Goal: Task Accomplishment & Management: Complete application form

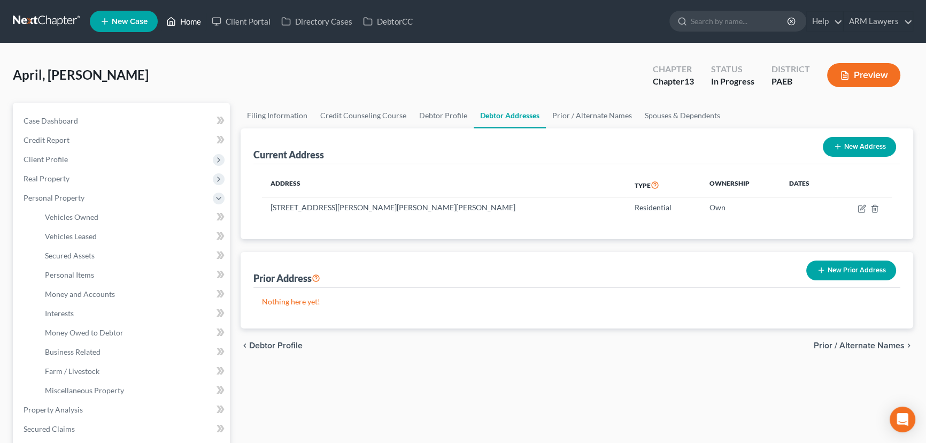
click at [182, 19] on link "Home" at bounding box center [183, 21] width 45 height 19
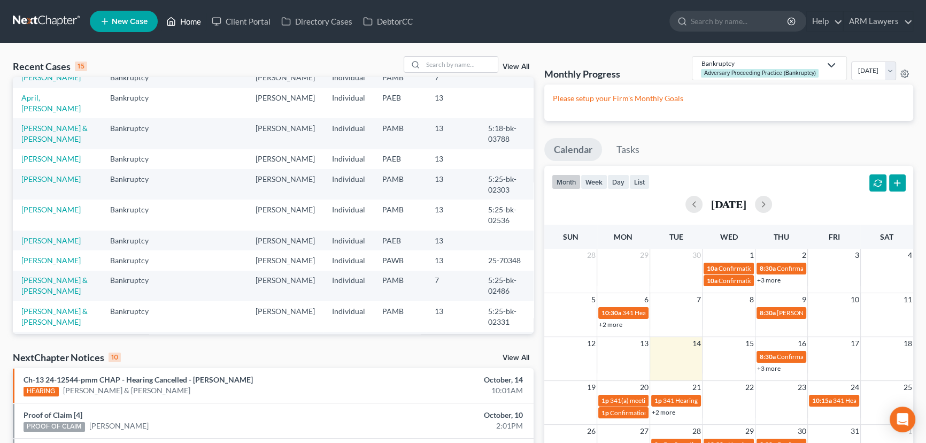
scroll to position [48, 0]
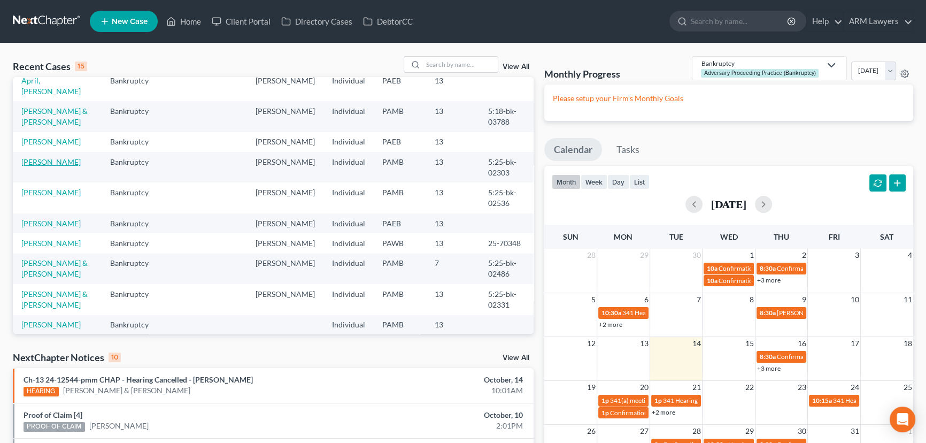
click at [57, 157] on link "[PERSON_NAME]" at bounding box center [50, 161] width 59 height 9
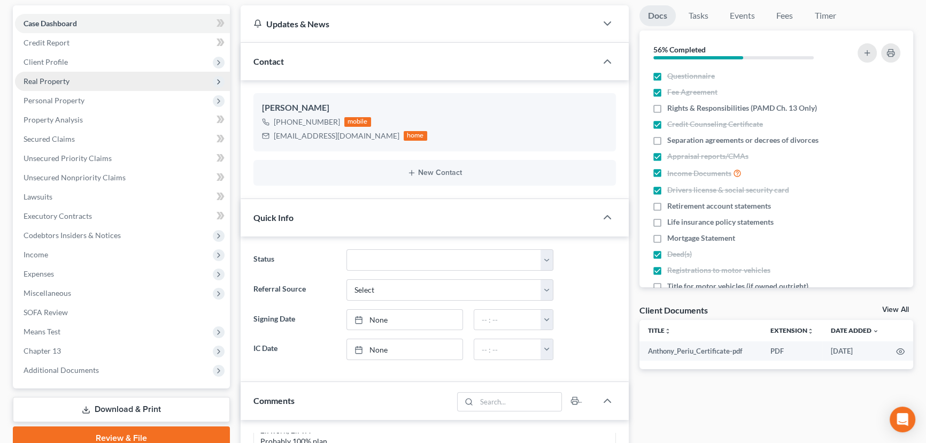
scroll to position [97, 0]
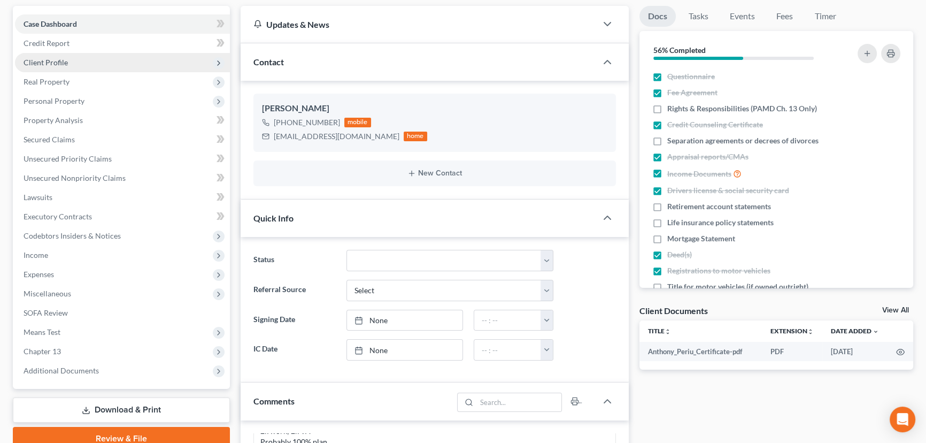
click at [92, 64] on span "Client Profile" at bounding box center [122, 62] width 215 height 19
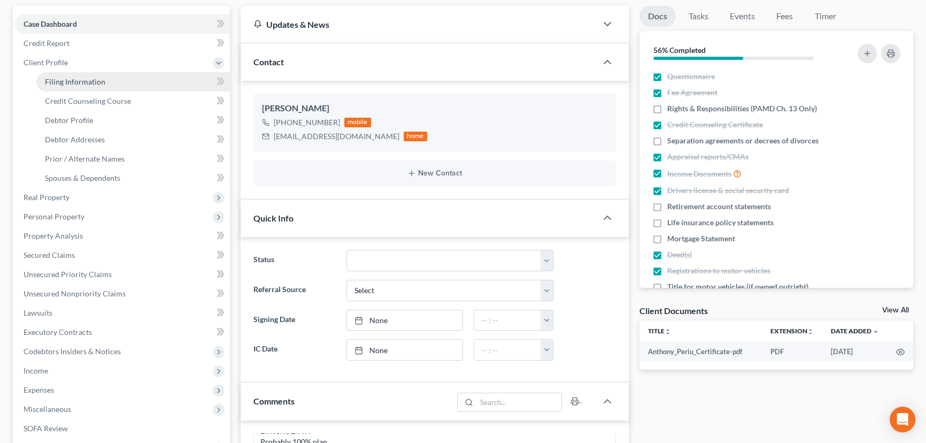
click at [144, 72] on link "Filing Information" at bounding box center [133, 81] width 194 height 19
select select "1"
select select "0"
select select "3"
select select "68"
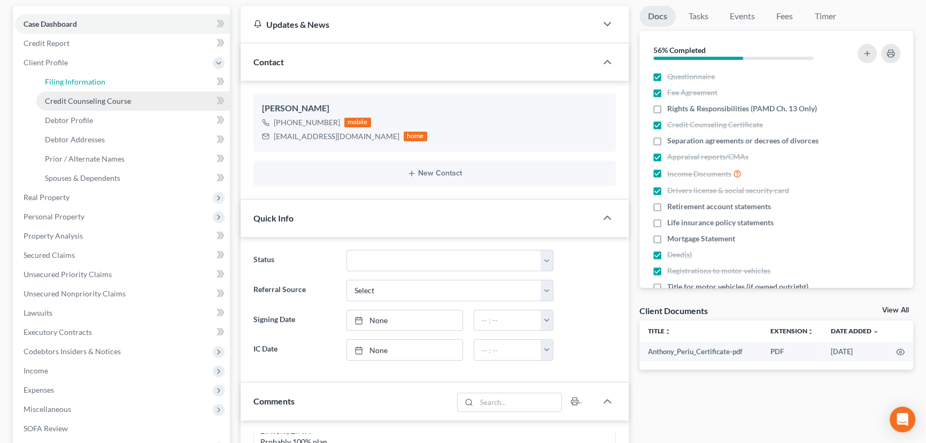
select select "0"
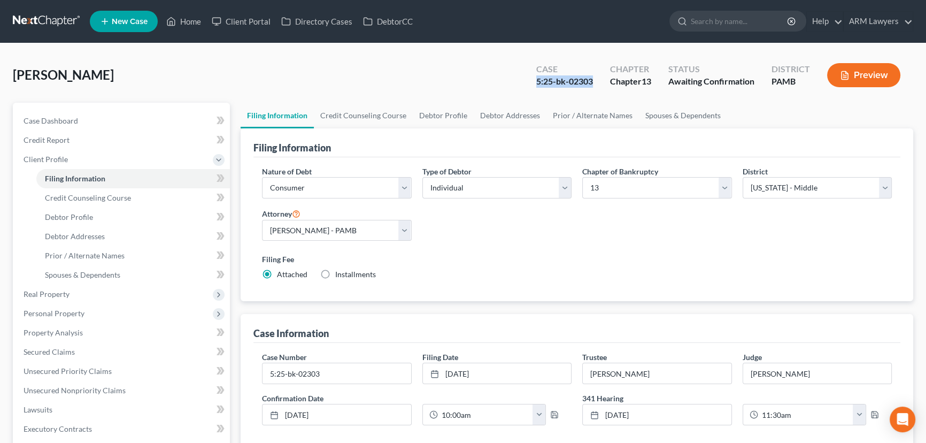
drag, startPoint x: 592, startPoint y: 78, endPoint x: 534, endPoint y: 75, distance: 57.8
click at [534, 75] on div "Case 5:25-bk-02303" at bounding box center [565, 76] width 74 height 32
copy div "5:25-bk-02303"
click at [179, 21] on link "Home" at bounding box center [183, 21] width 45 height 19
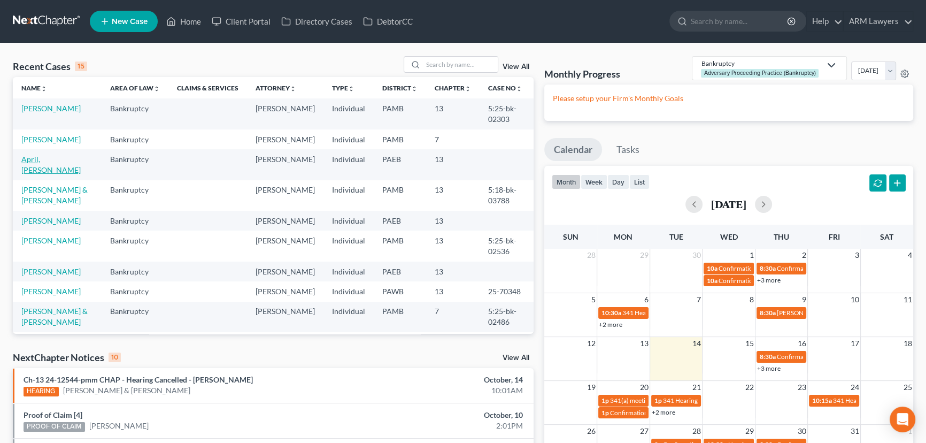
click at [57, 163] on link "April, [PERSON_NAME]" at bounding box center [50, 165] width 59 height 20
select select "9"
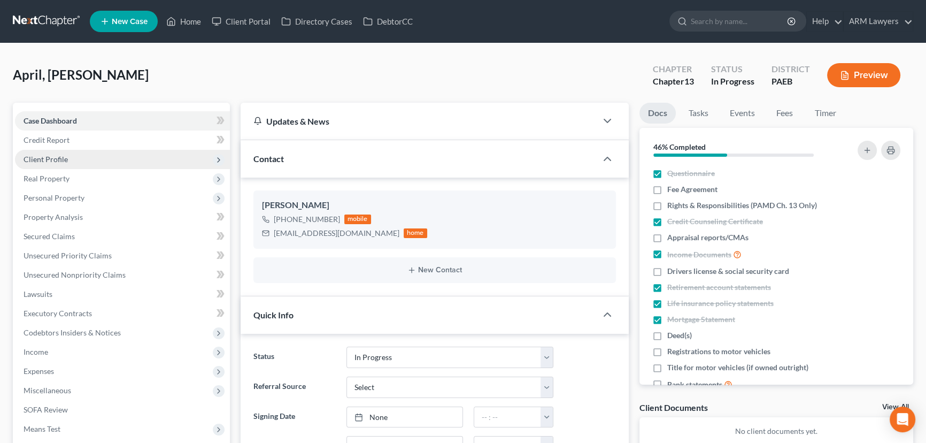
click at [94, 166] on span "Client Profile" at bounding box center [122, 159] width 215 height 19
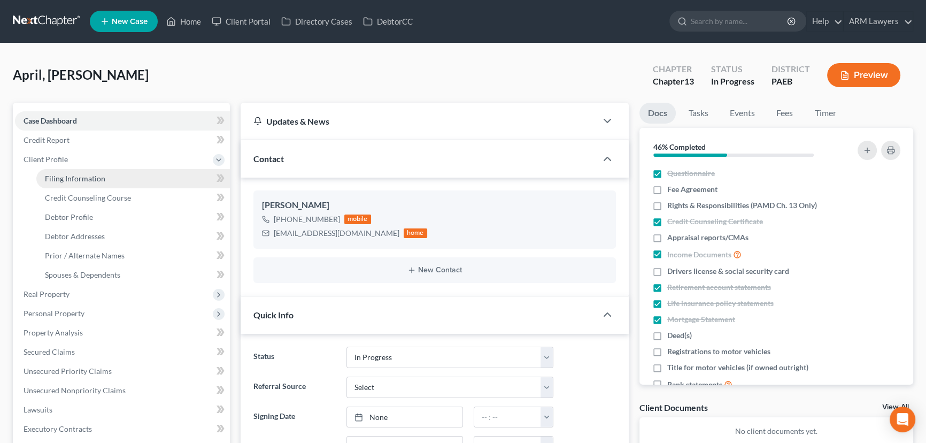
click at [97, 175] on span "Filing Information" at bounding box center [75, 178] width 60 height 9
select select "1"
select select "0"
select select "3"
select select "67"
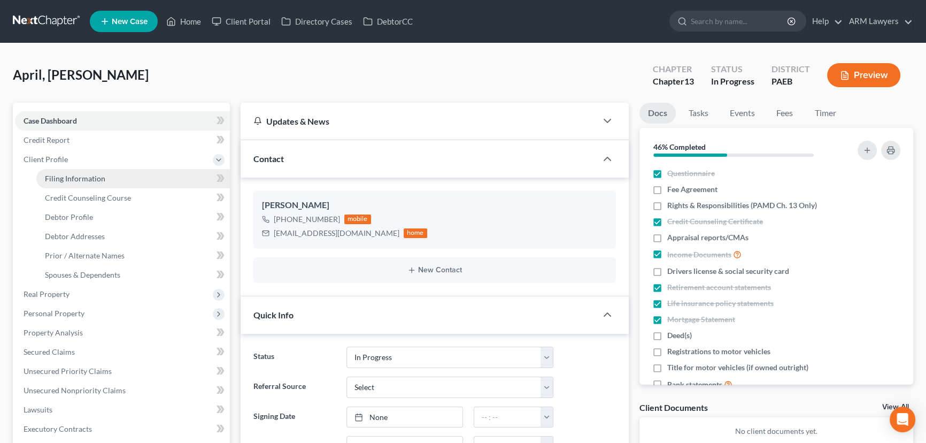
select select "9"
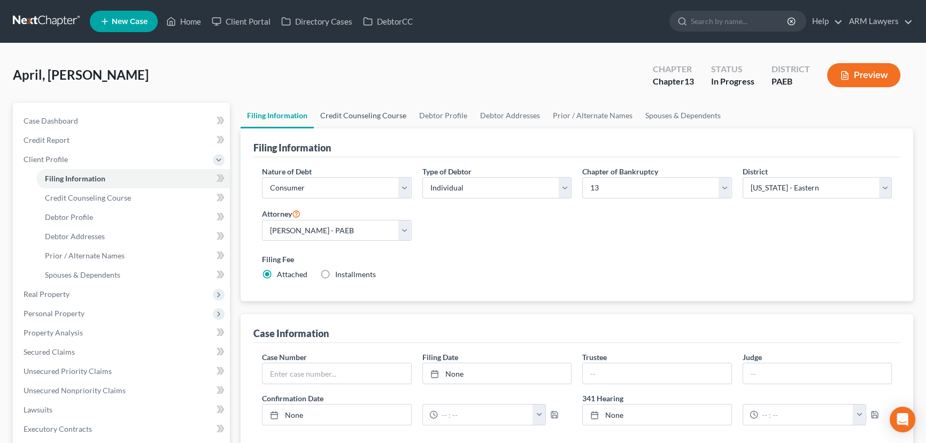
click at [371, 109] on link "Credit Counseling Course" at bounding box center [363, 116] width 99 height 26
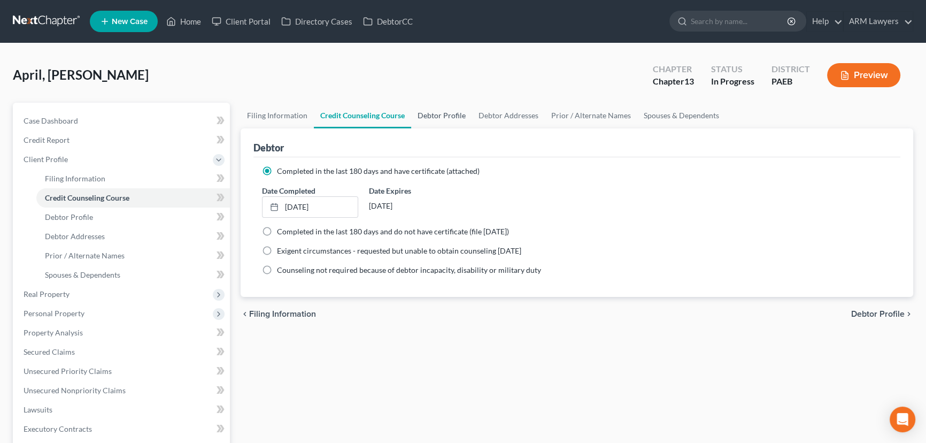
click at [437, 112] on link "Debtor Profile" at bounding box center [441, 116] width 61 height 26
select select "0"
select select "1"
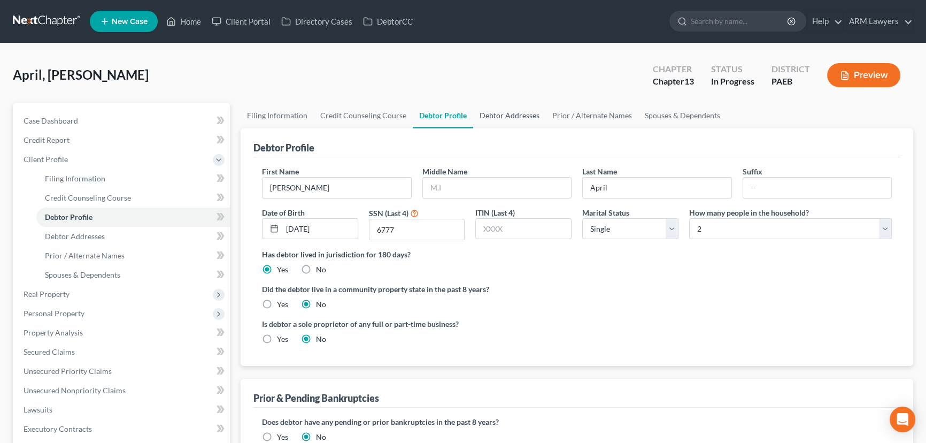
click at [489, 117] on link "Debtor Addresses" at bounding box center [509, 116] width 73 height 26
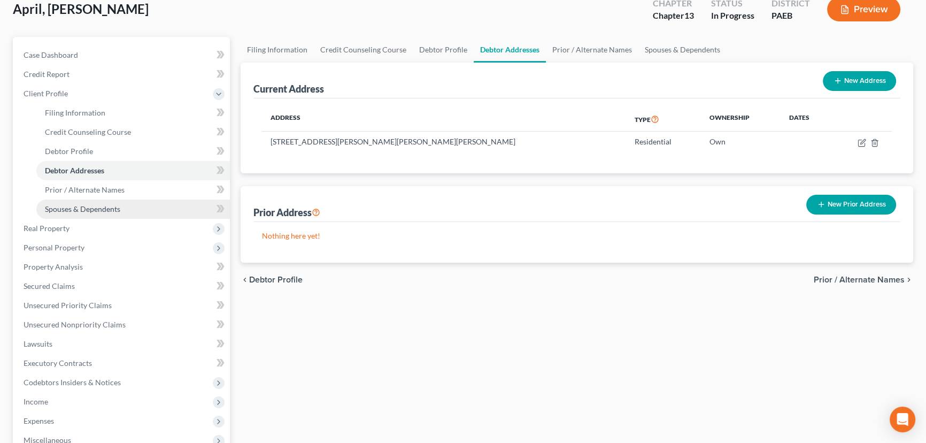
scroll to position [97, 0]
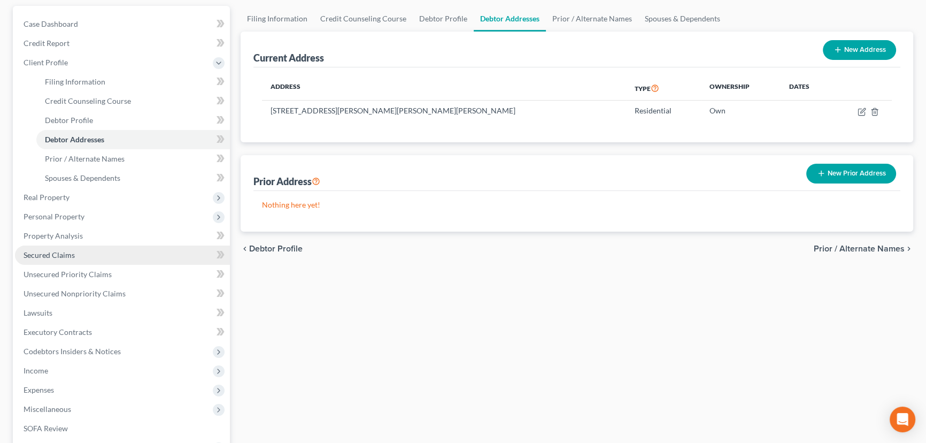
click at [66, 250] on span "Secured Claims" at bounding box center [49, 254] width 51 height 9
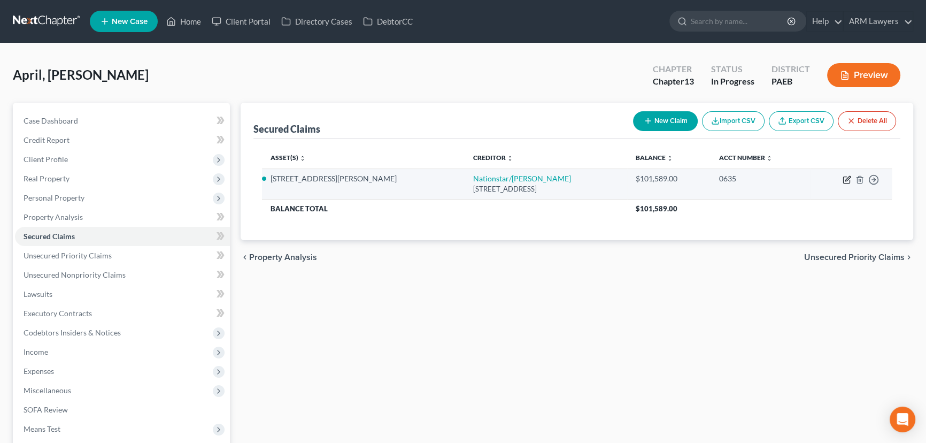
click at [846, 179] on icon "button" at bounding box center [848, 178] width 5 height 5
select select "45"
select select "0"
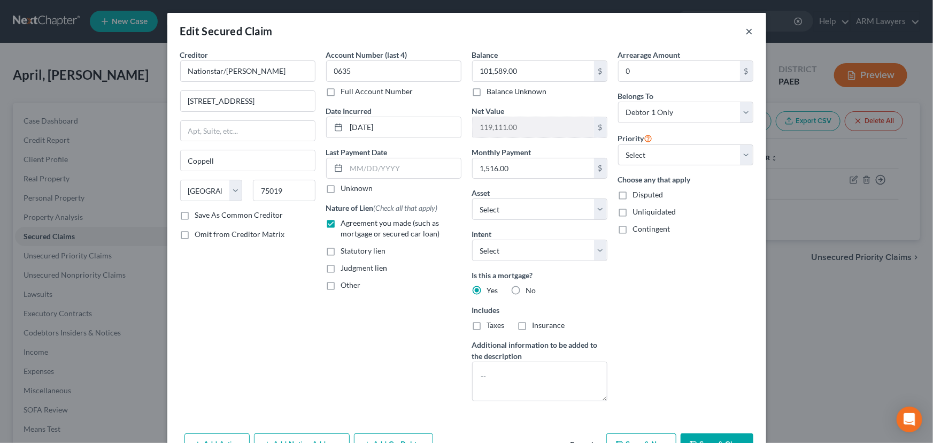
click at [746, 28] on button "×" at bounding box center [749, 31] width 7 height 13
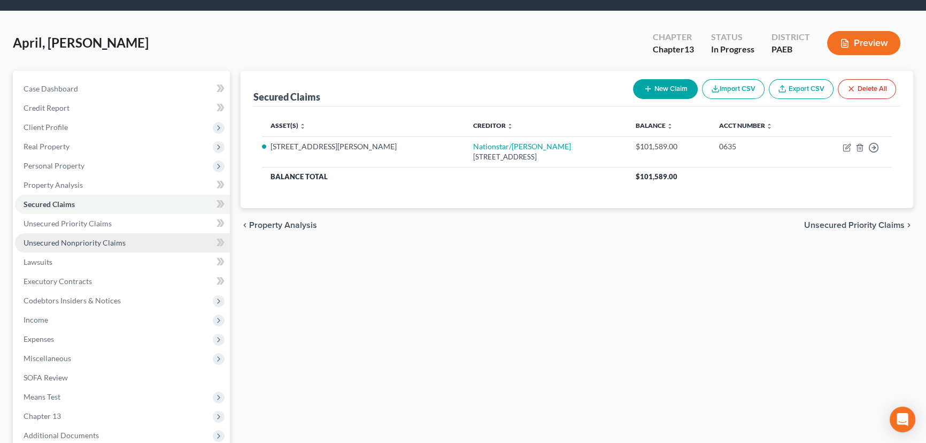
scroll to position [97, 0]
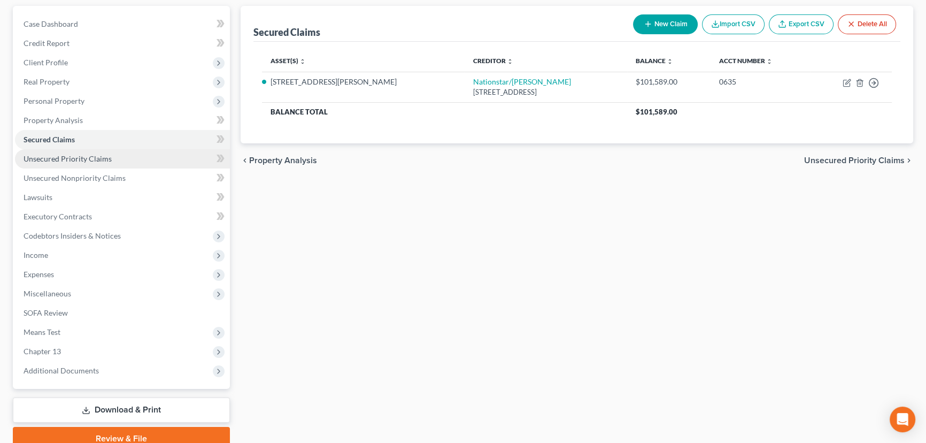
click at [81, 155] on span "Unsecured Priority Claims" at bounding box center [68, 158] width 88 height 9
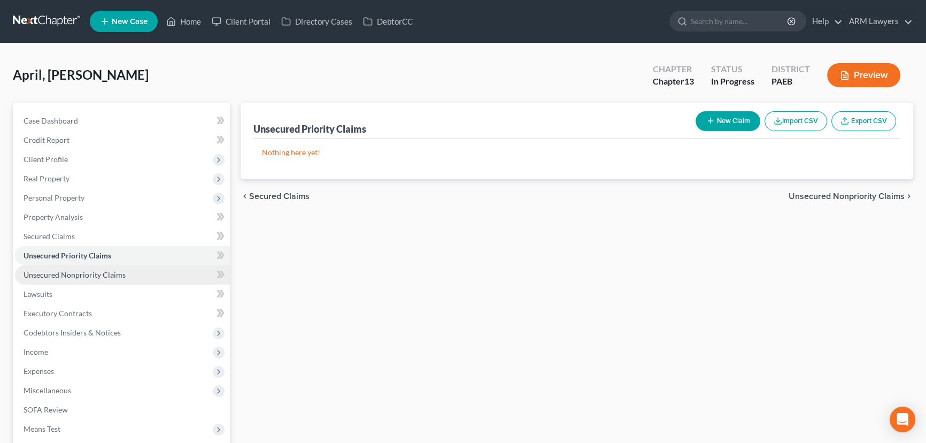
click at [110, 278] on span "Unsecured Nonpriority Claims" at bounding box center [75, 274] width 102 height 9
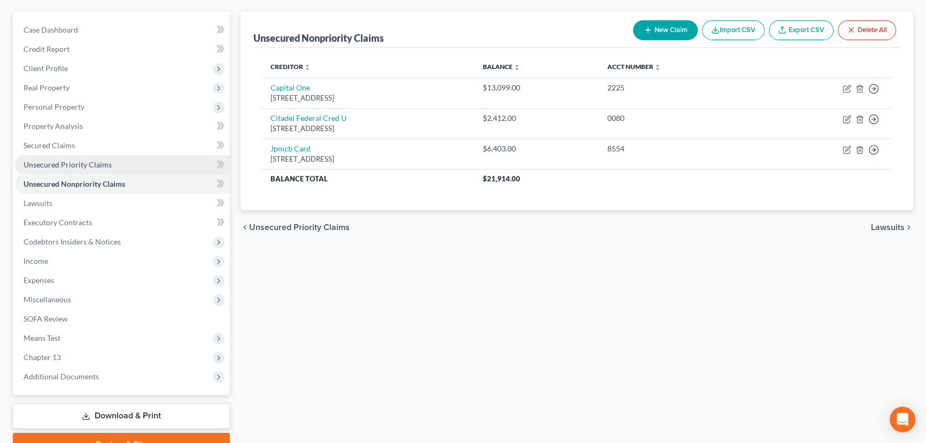
scroll to position [97, 0]
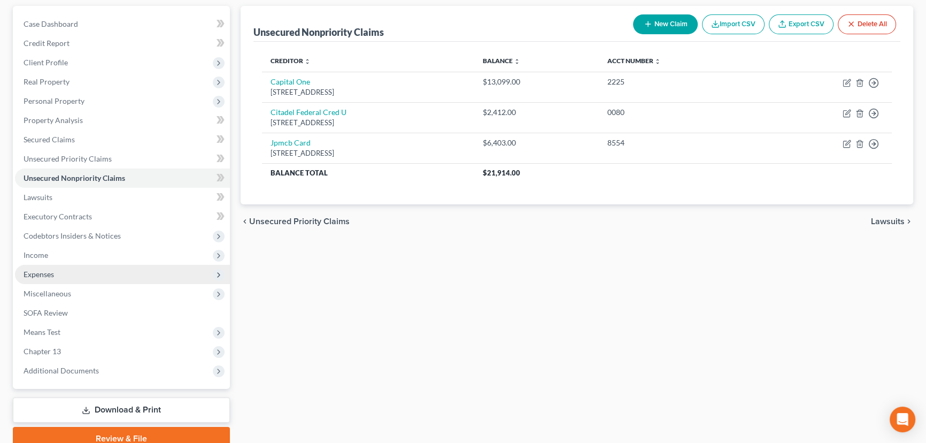
click at [125, 267] on span "Expenses" at bounding box center [122, 274] width 215 height 19
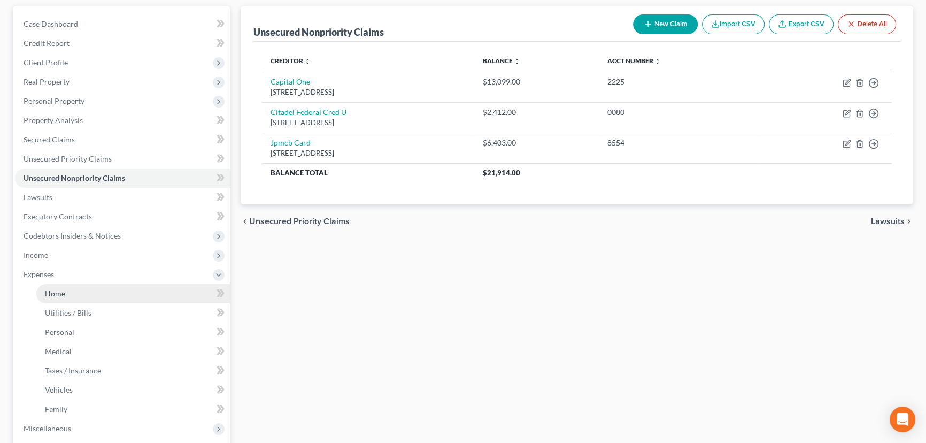
click at [140, 294] on link "Home" at bounding box center [133, 293] width 194 height 19
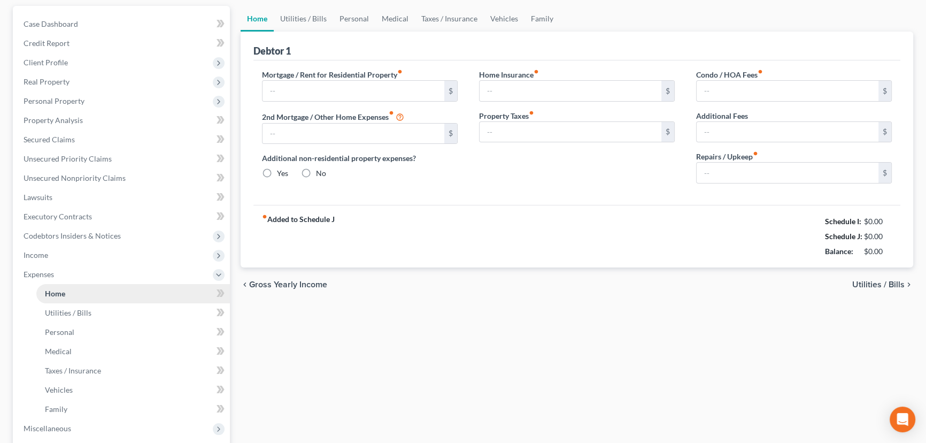
scroll to position [13, 0]
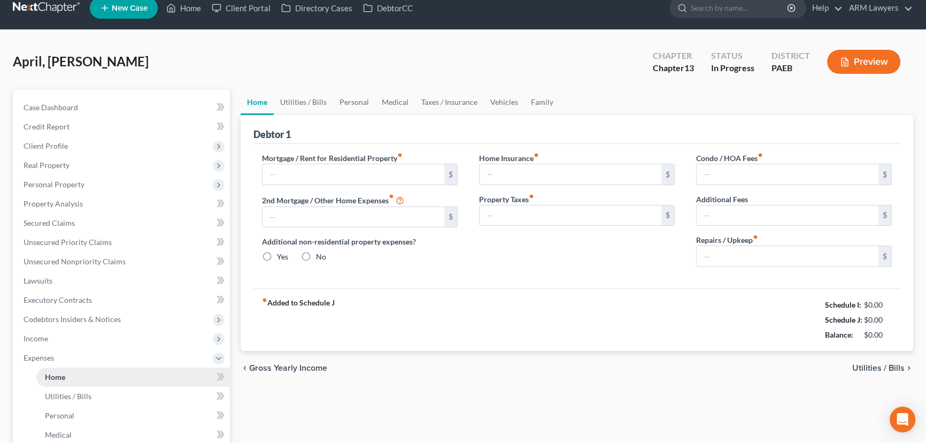
type input "1,517.00"
type input "0.00"
radio input "true"
type input "200.00"
type input "700.00"
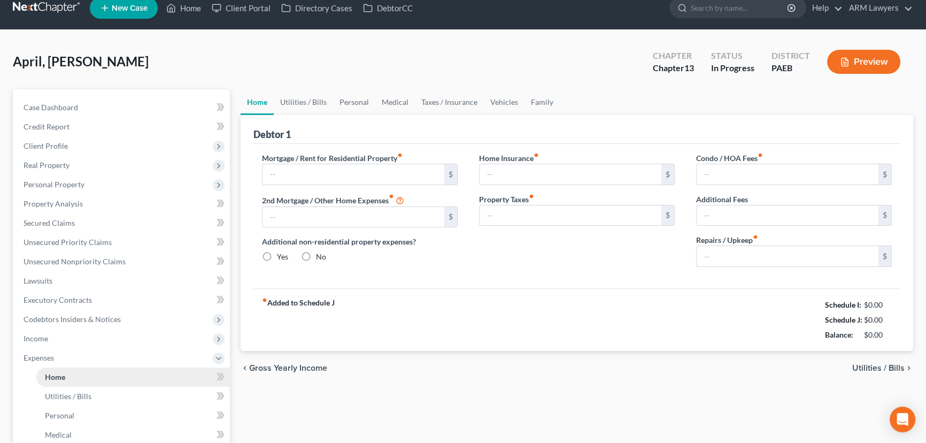
type input "0.00"
type input "100.00"
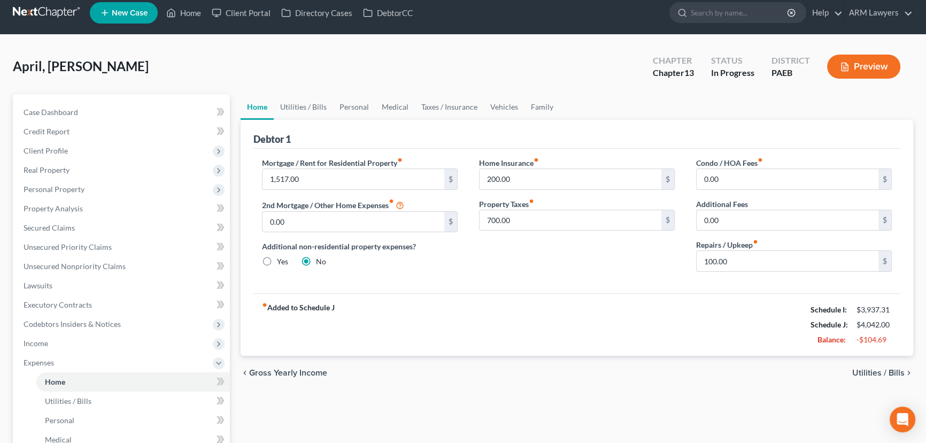
scroll to position [0, 0]
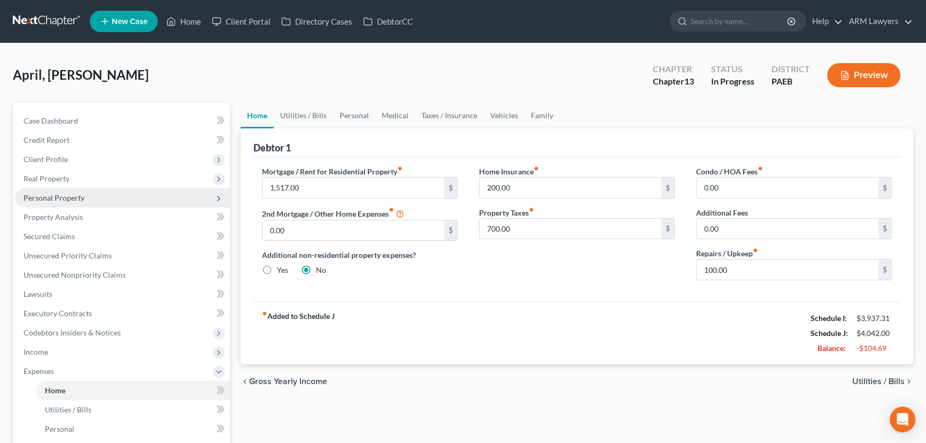
click at [95, 198] on span "Personal Property" at bounding box center [122, 197] width 215 height 19
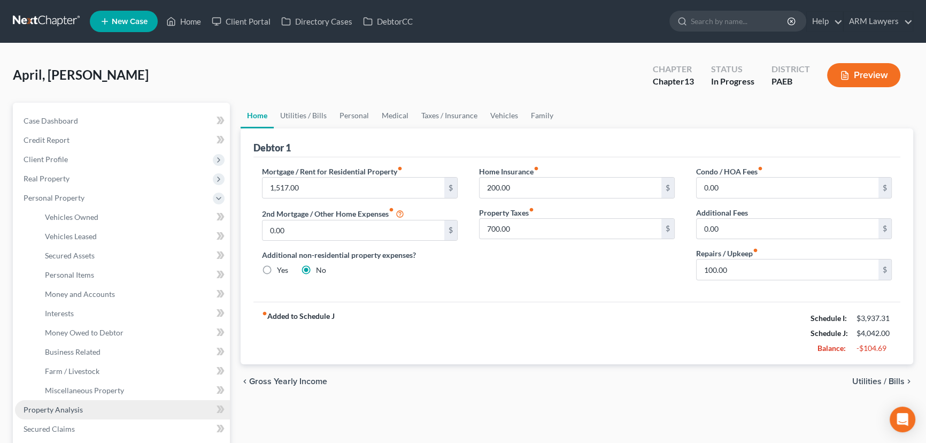
click at [114, 409] on link "Property Analysis" at bounding box center [122, 409] width 215 height 19
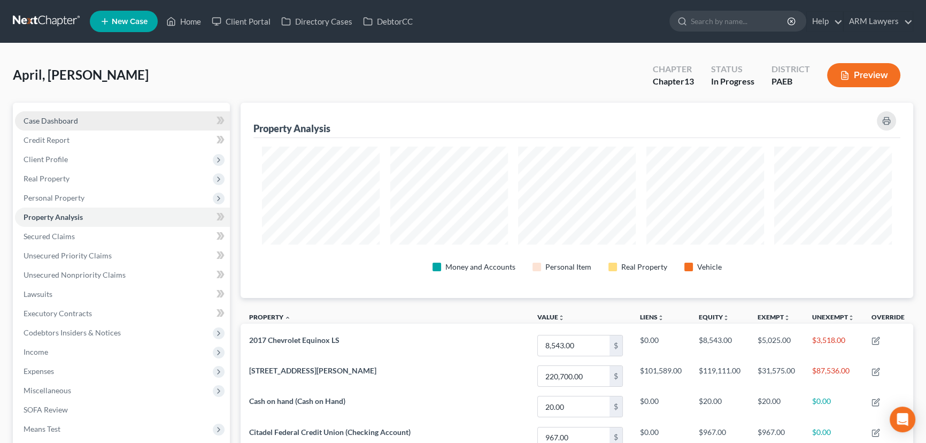
click at [96, 123] on link "Case Dashboard" at bounding box center [122, 120] width 215 height 19
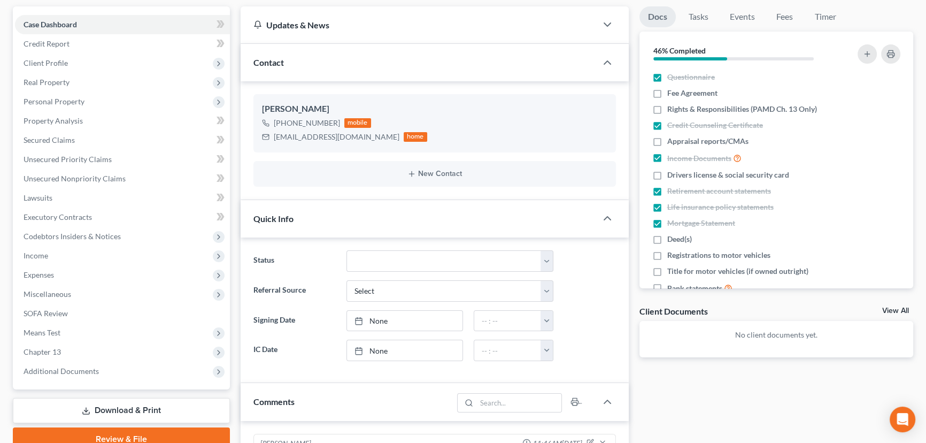
scroll to position [97, 0]
click at [403, 259] on select "Answer Due Awaiting Confirmation Awaiting Discharge Confirmed Could Not Contact…" at bounding box center [450, 260] width 207 height 21
select select "21"
click at [347, 250] on select "Answer Due Awaiting Confirmation Awaiting Discharge Confirmed Could Not Contact…" at bounding box center [450, 260] width 207 height 21
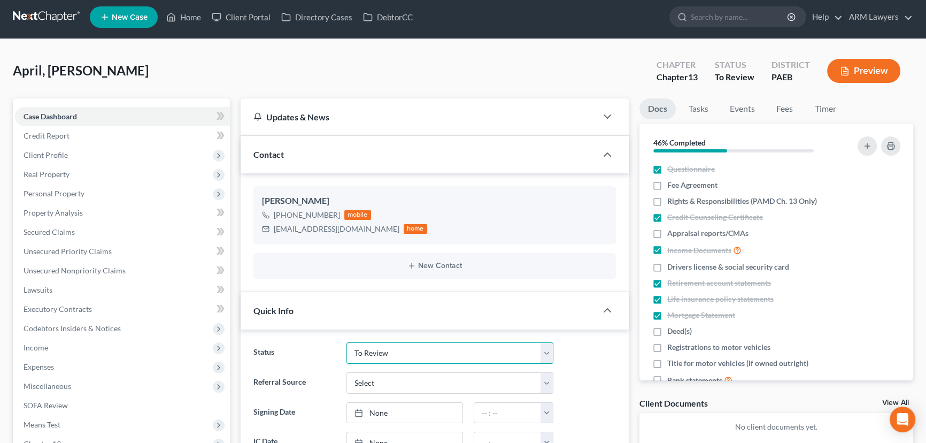
scroll to position [0, 0]
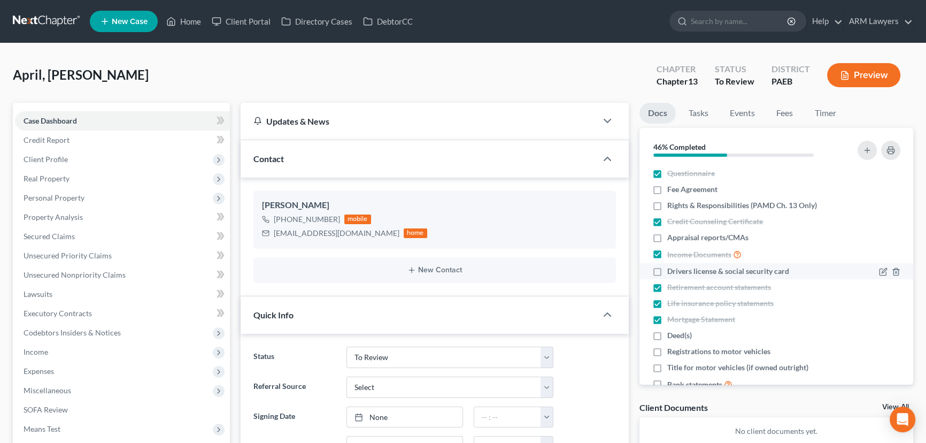
click at [667, 270] on label "Drivers license & social security card" at bounding box center [728, 271] width 122 height 11
click at [672, 270] on input "Drivers license & social security card" at bounding box center [675, 269] width 7 height 7
checkbox input "true"
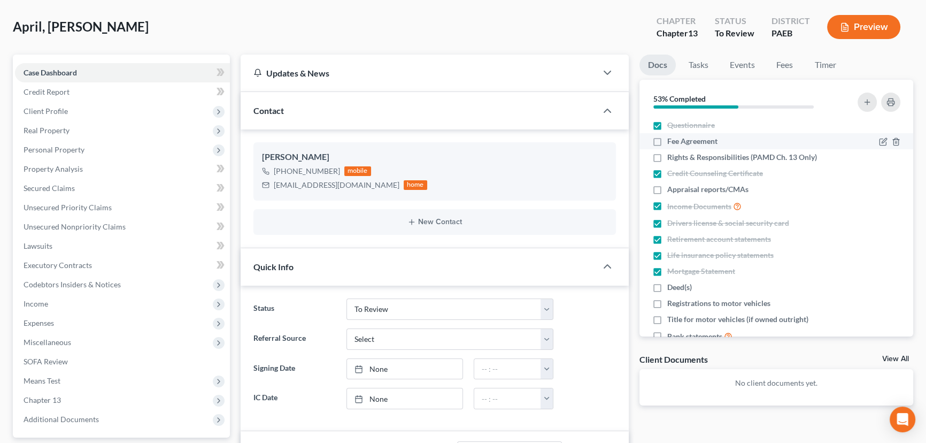
click at [667, 141] on label "Fee Agreement" at bounding box center [692, 141] width 50 height 11
click at [672, 141] on input "Fee Agreement" at bounding box center [675, 139] width 7 height 7
checkbox input "true"
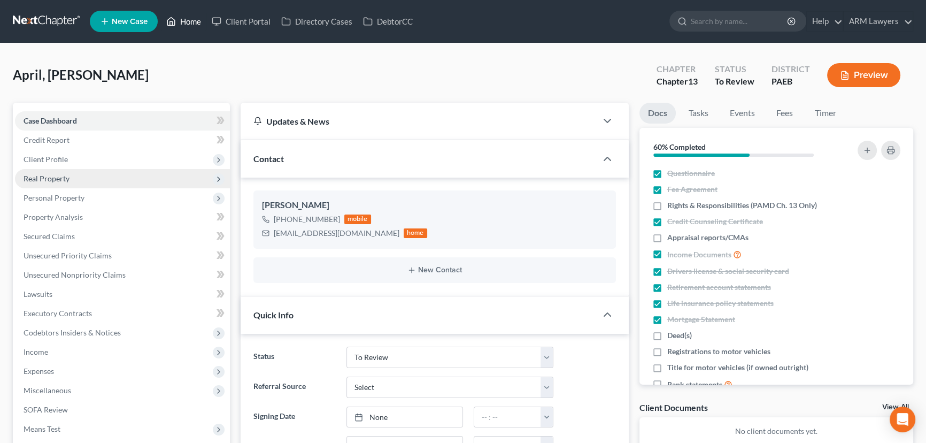
drag, startPoint x: 188, startPoint y: 26, endPoint x: 181, endPoint y: 171, distance: 145.6
click at [188, 26] on link "Home" at bounding box center [183, 21] width 45 height 19
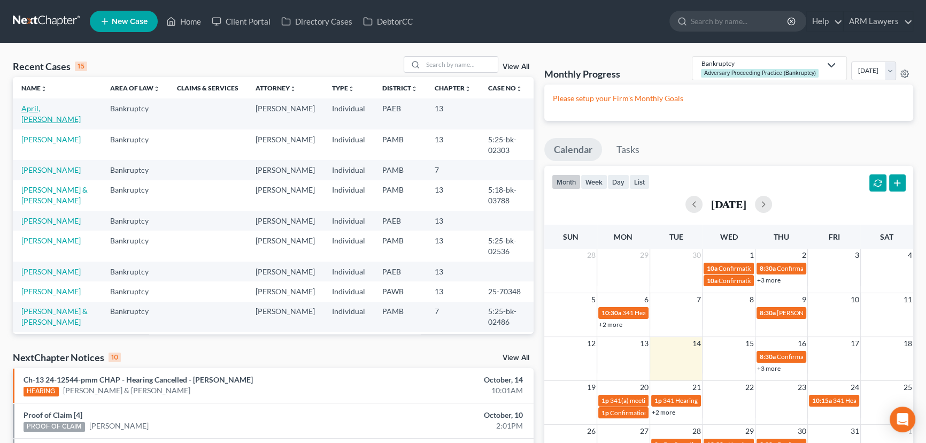
click at [32, 111] on link "April, [PERSON_NAME]" at bounding box center [50, 114] width 59 height 20
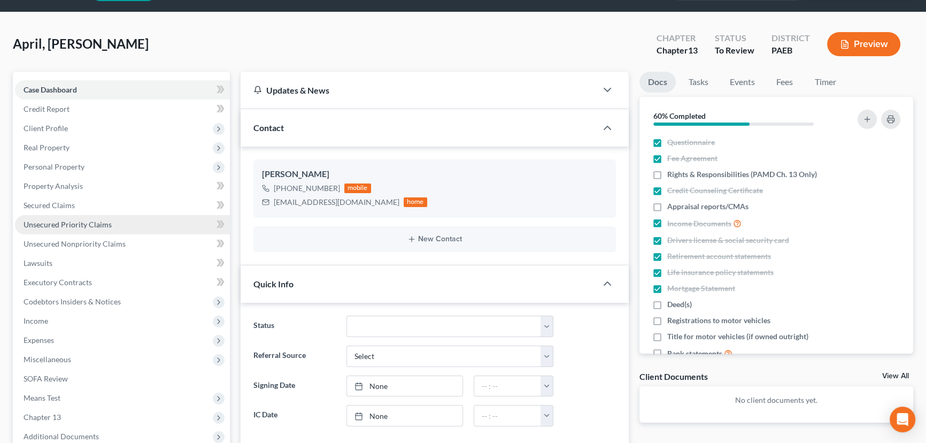
scroll to position [48, 0]
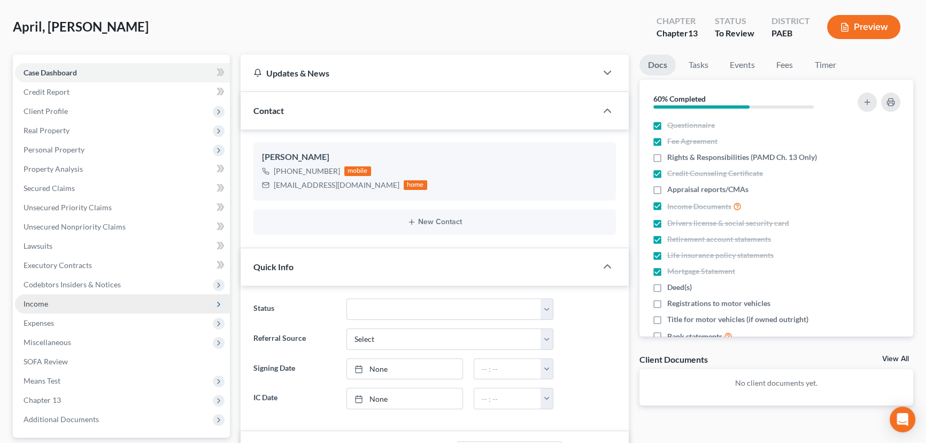
click at [49, 304] on span "Income" at bounding box center [122, 303] width 215 height 19
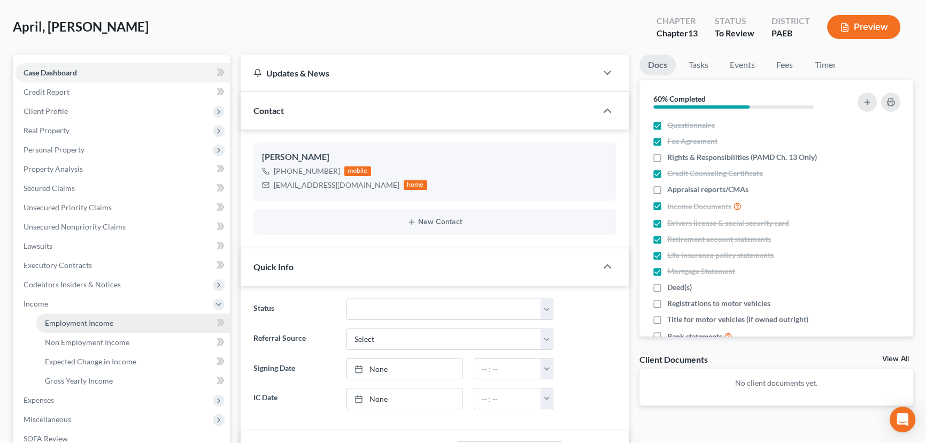
click at [94, 321] on span "Employment Income" at bounding box center [79, 322] width 68 height 9
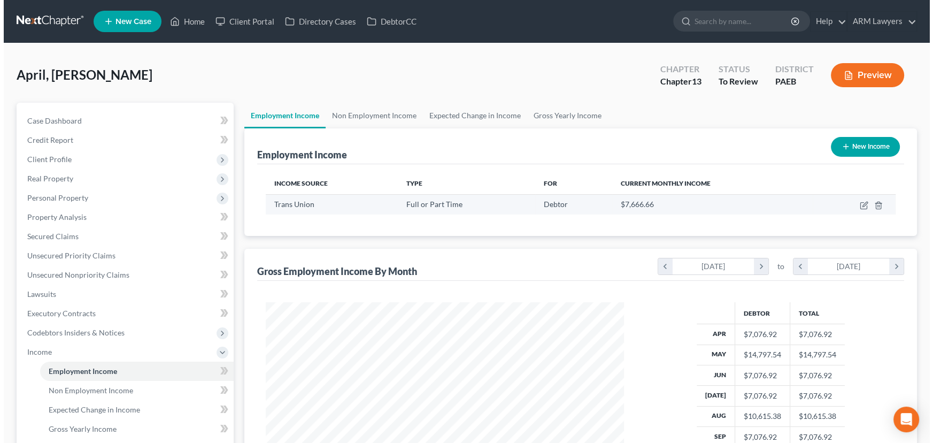
scroll to position [191, 380]
click at [858, 208] on icon "button" at bounding box center [860, 205] width 9 height 9
select select "0"
select select "14"
select select "2"
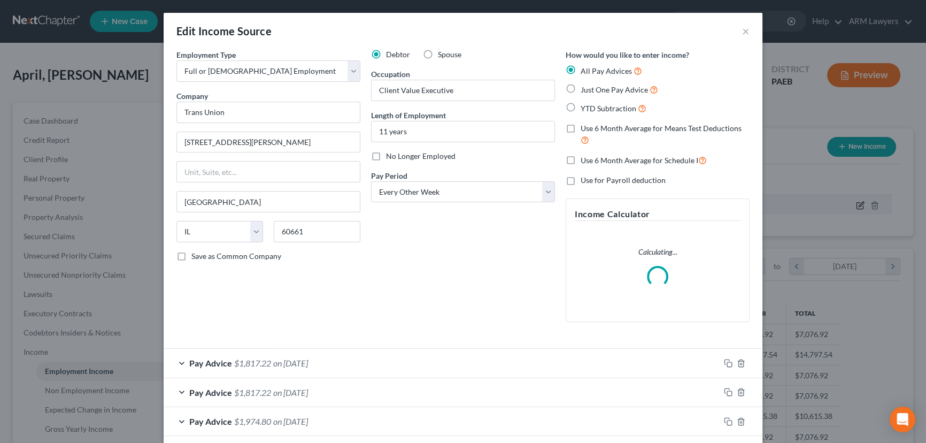
scroll to position [191, 383]
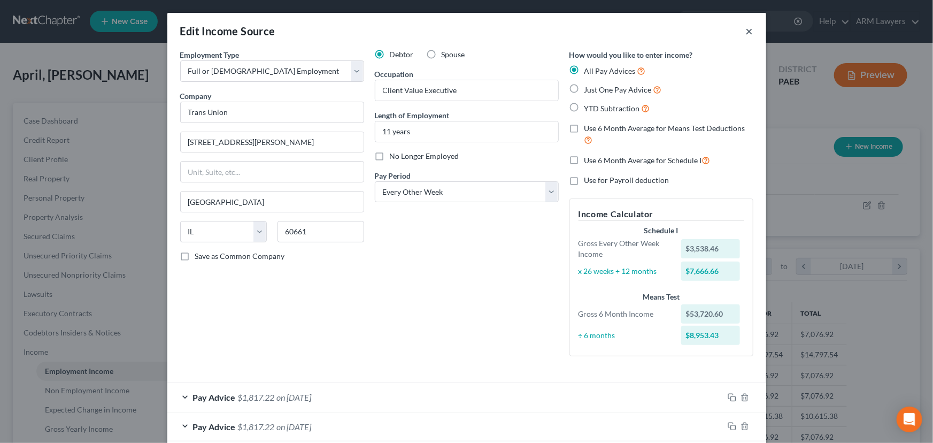
click at [746, 34] on button "×" at bounding box center [749, 31] width 7 height 13
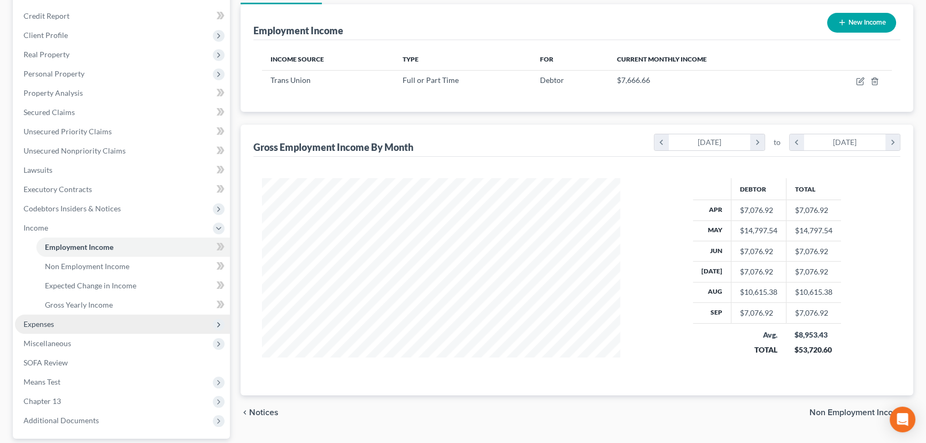
scroll to position [145, 0]
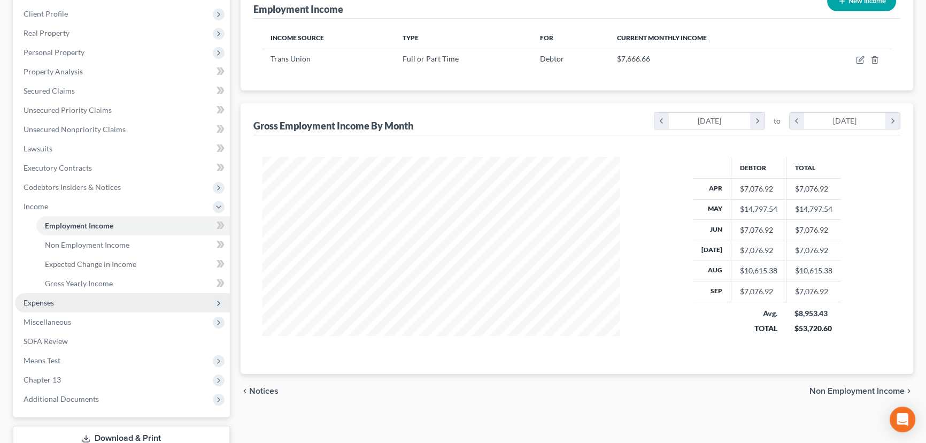
click at [65, 301] on span "Expenses" at bounding box center [122, 302] width 215 height 19
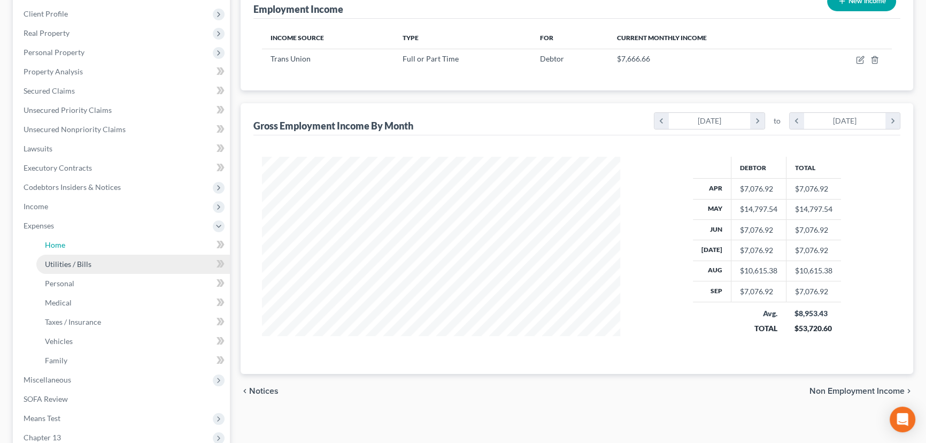
click at [71, 241] on link "Home" at bounding box center [133, 244] width 194 height 19
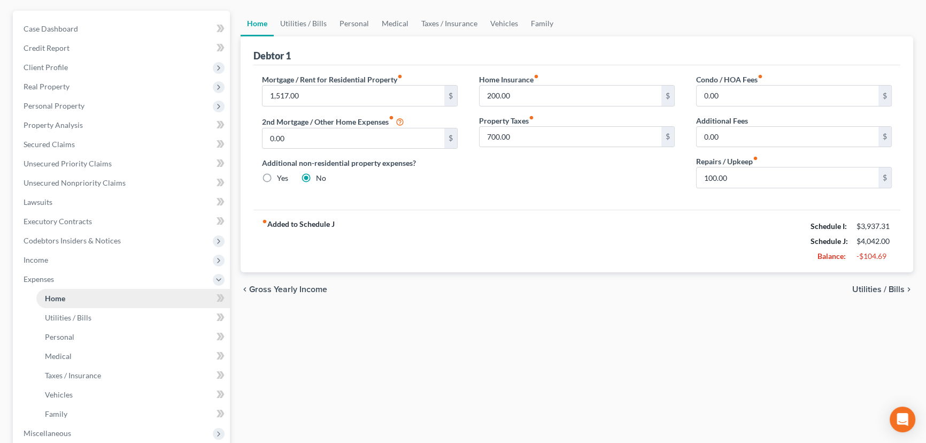
scroll to position [97, 0]
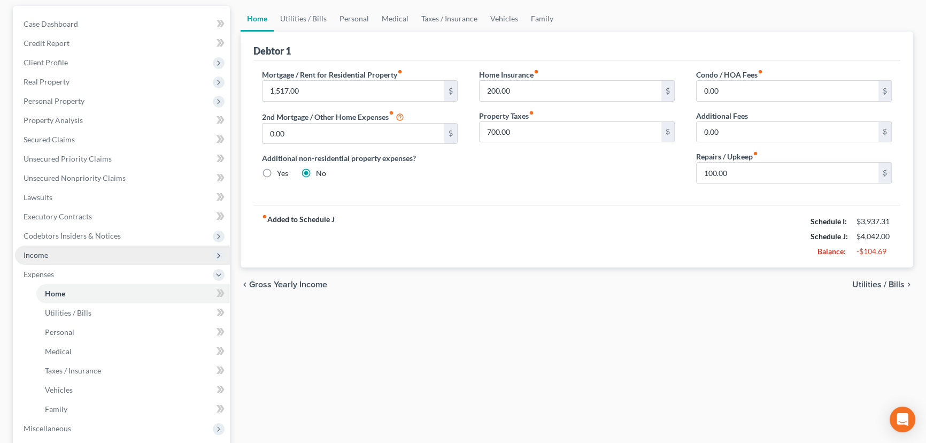
click at [57, 250] on span "Income" at bounding box center [122, 254] width 215 height 19
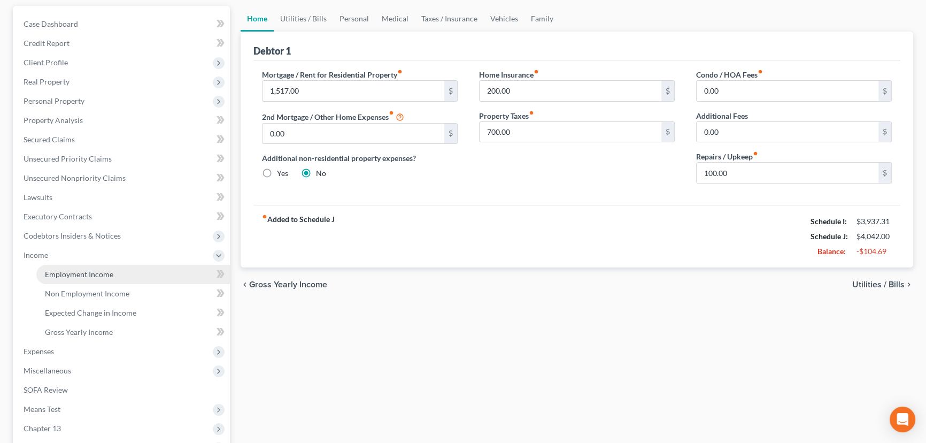
click at [96, 278] on link "Employment Income" at bounding box center [133, 274] width 194 height 19
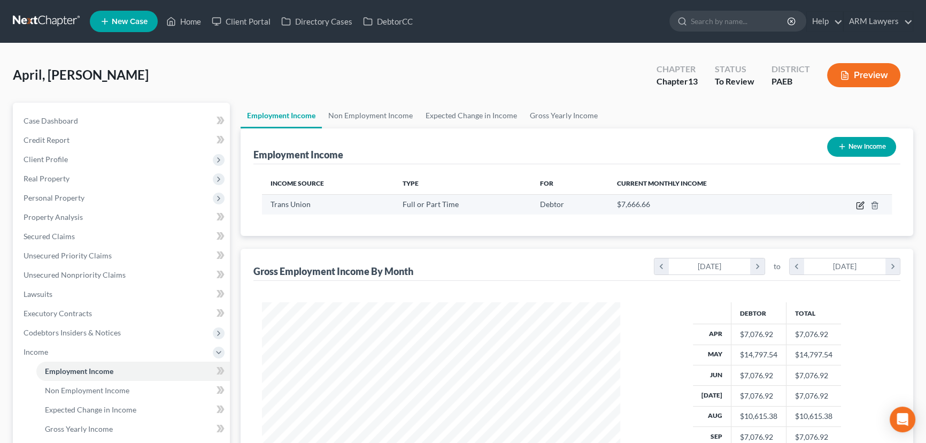
click at [861, 204] on icon "button" at bounding box center [860, 205] width 9 height 9
select select "0"
select select "14"
select select "2"
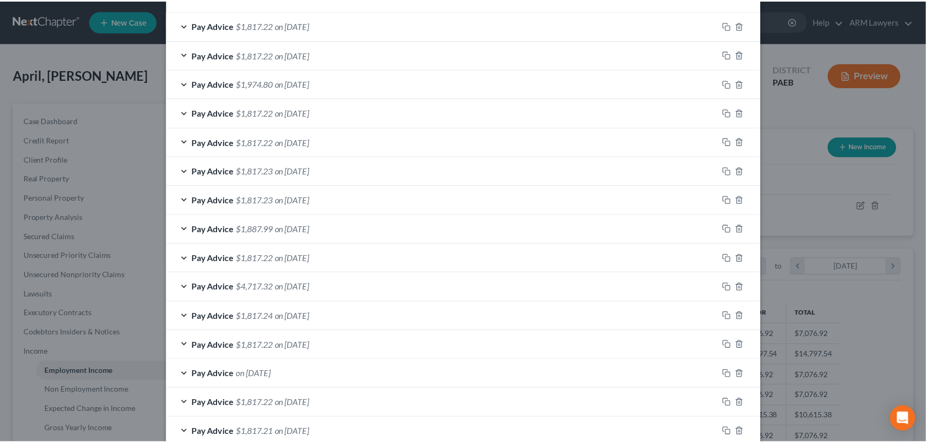
scroll to position [433, 0]
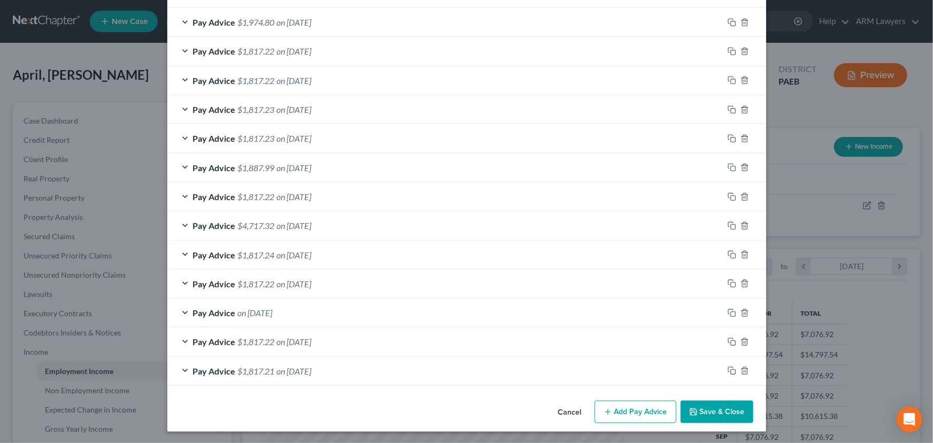
click at [695, 416] on button "Save & Close" at bounding box center [717, 412] width 73 height 22
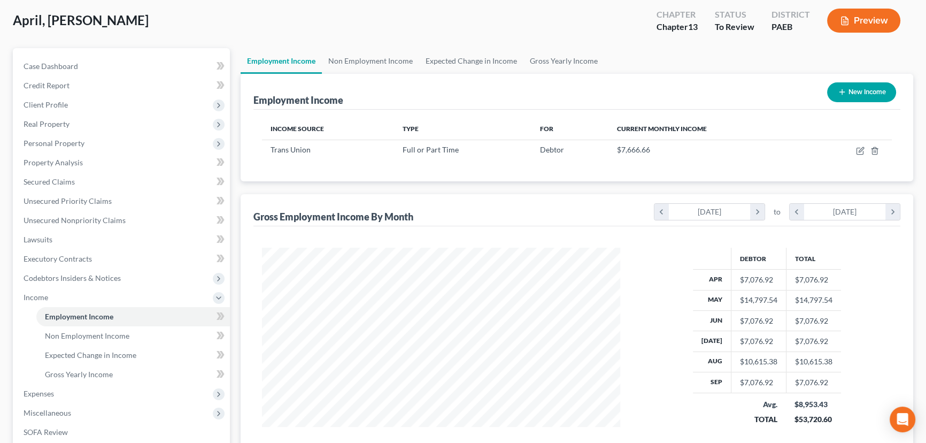
scroll to position [145, 0]
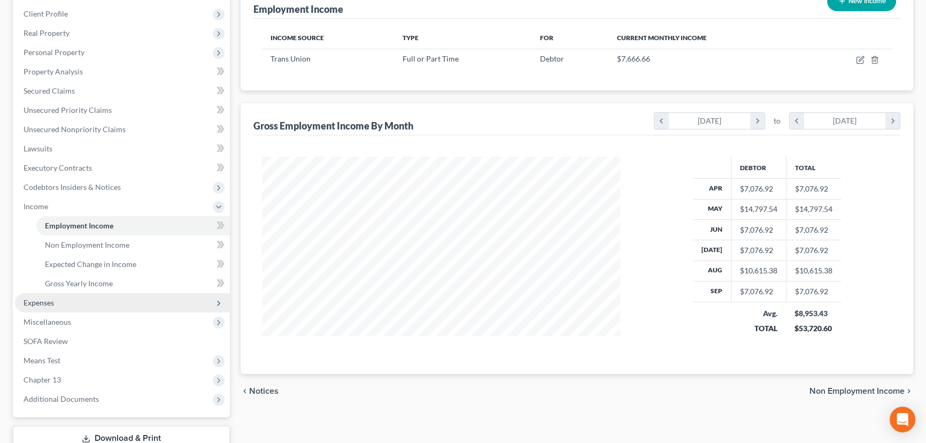
click at [59, 302] on span "Expenses" at bounding box center [122, 302] width 215 height 19
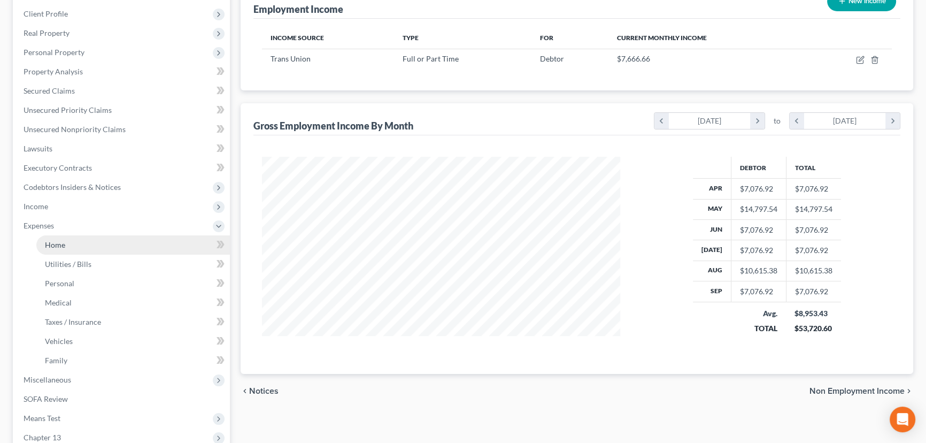
click at [71, 244] on link "Home" at bounding box center [133, 244] width 194 height 19
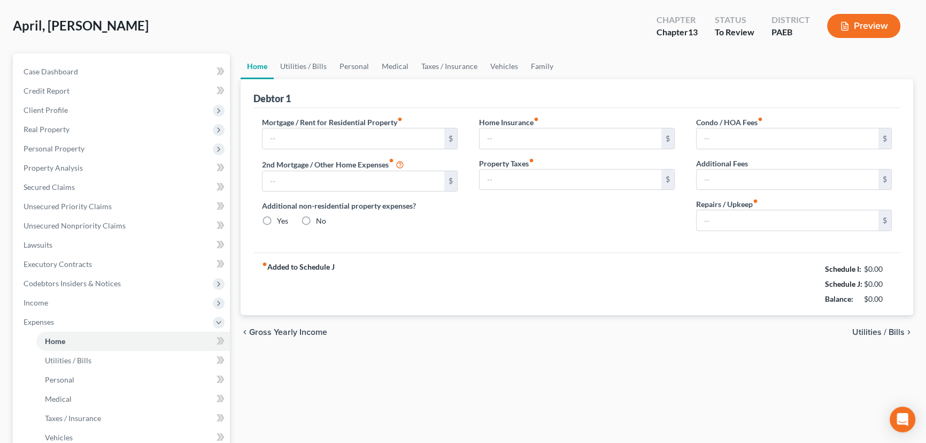
type input "1,517.00"
type input "0.00"
radio input "true"
type input "200.00"
type input "700.00"
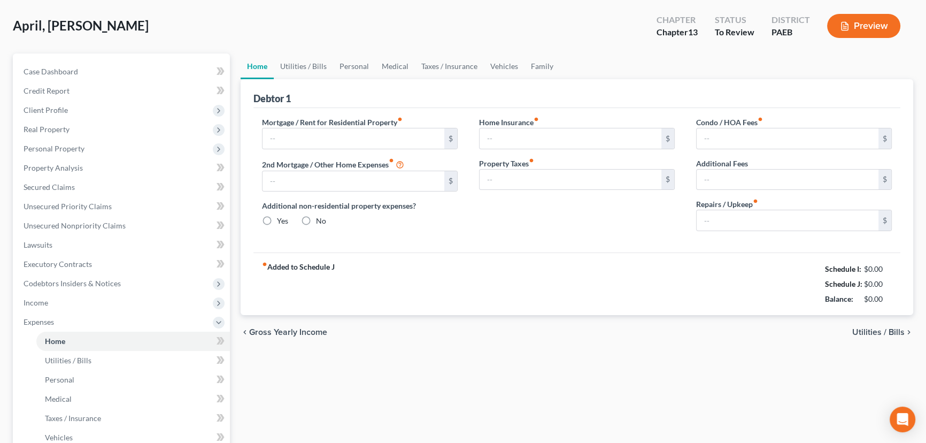
type input "0.00"
type input "100.00"
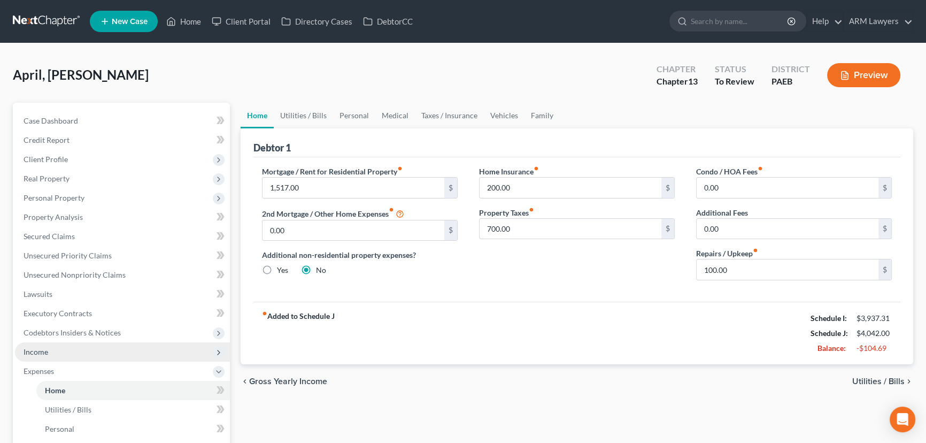
click at [48, 354] on span "Income" at bounding box center [122, 351] width 215 height 19
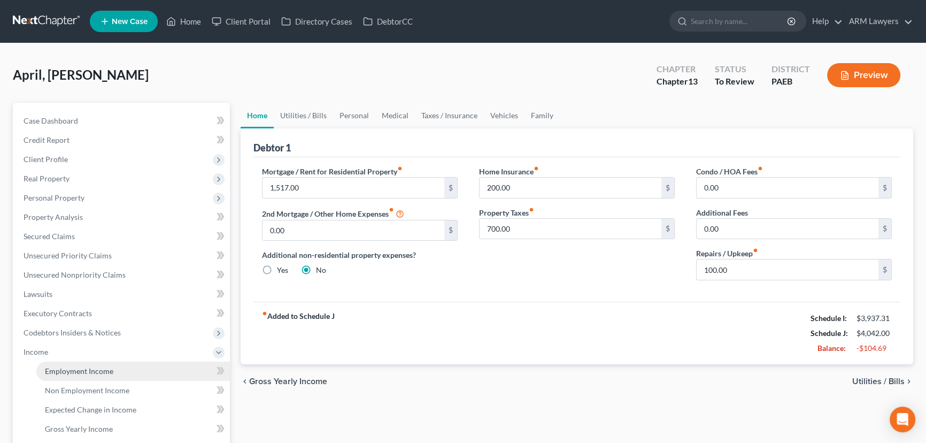
click at [107, 368] on span "Employment Income" at bounding box center [79, 370] width 68 height 9
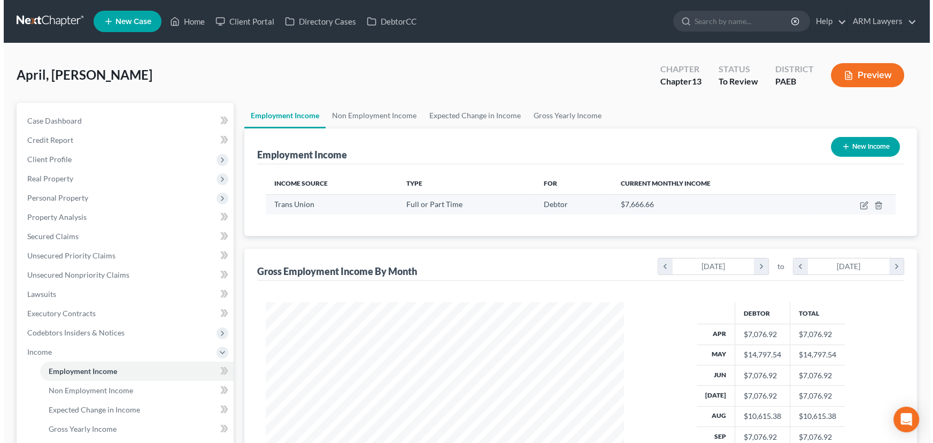
scroll to position [191, 380]
click at [856, 204] on icon "button" at bounding box center [860, 205] width 9 height 9
select select "0"
select select "14"
select select "2"
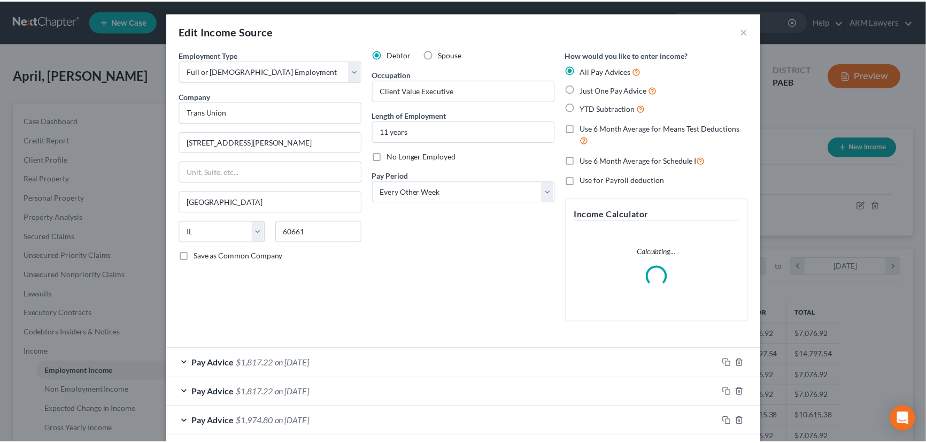
scroll to position [191, 383]
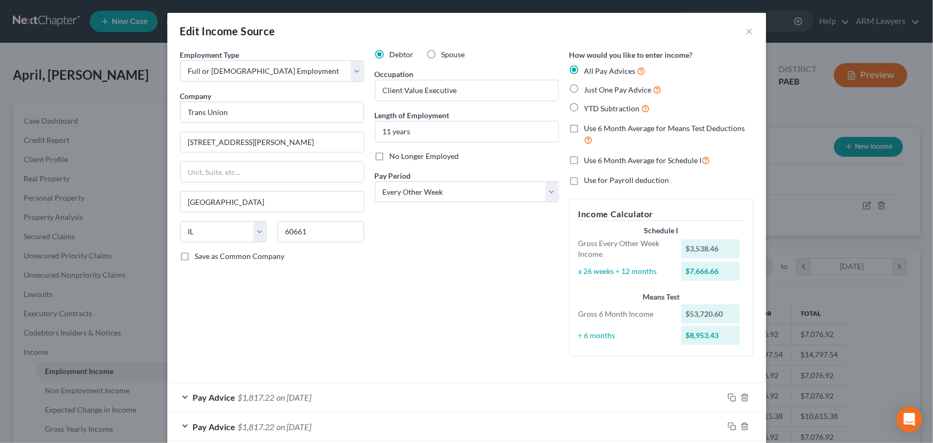
click at [128, 267] on div "Edit Income Source × Employment Type * Select Full or [DEMOGRAPHIC_DATA] Employ…" at bounding box center [466, 221] width 933 height 443
click at [738, 34] on div "Edit Income Source ×" at bounding box center [466, 31] width 599 height 36
drag, startPoint x: 744, startPoint y: 30, endPoint x: 102, endPoint y: 323, distance: 706.5
click at [746, 30] on button "×" at bounding box center [749, 31] width 7 height 13
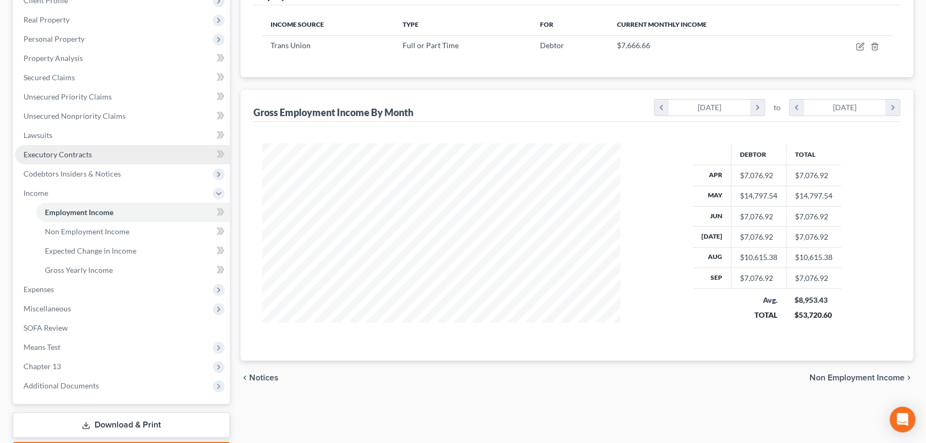
scroll to position [194, 0]
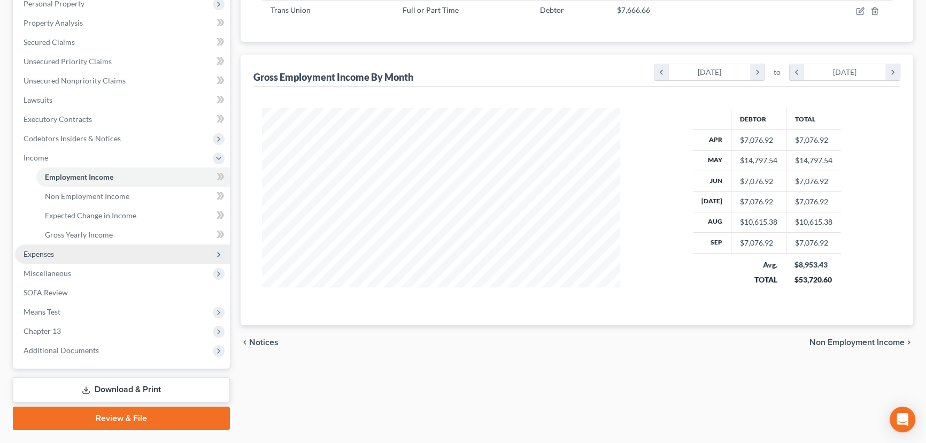
click at [72, 258] on span "Expenses" at bounding box center [122, 253] width 215 height 19
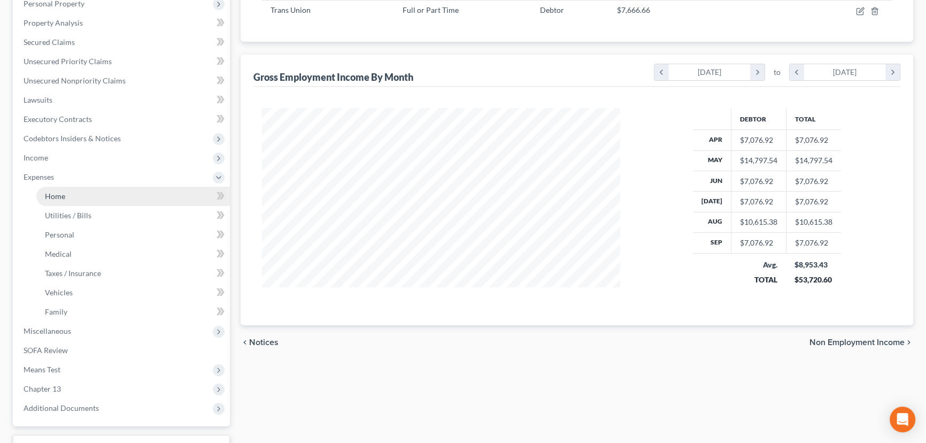
click at [107, 198] on link "Home" at bounding box center [133, 196] width 194 height 19
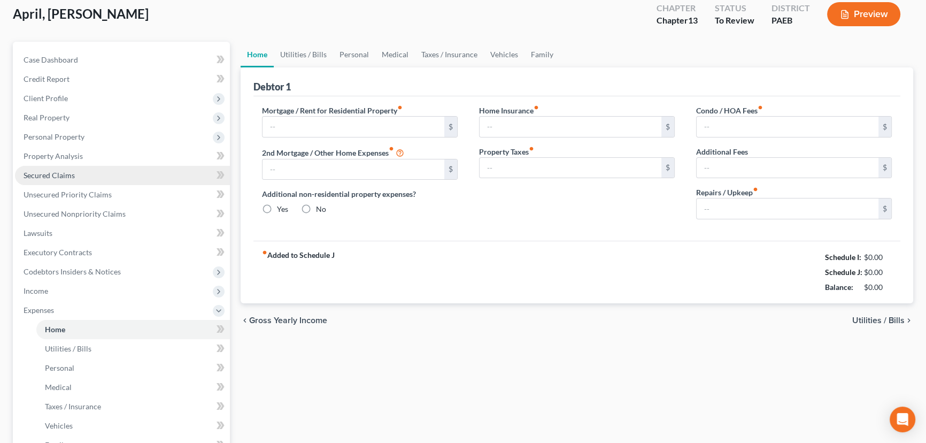
type input "1,517.00"
type input "0.00"
radio input "true"
type input "200.00"
type input "700.00"
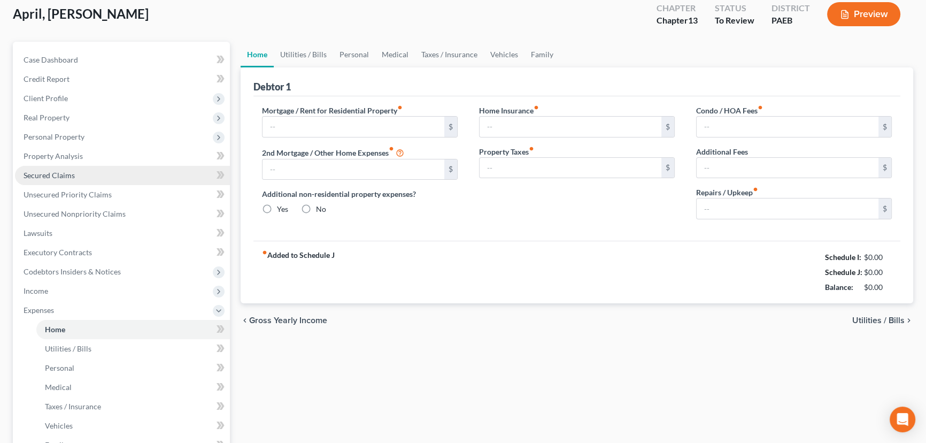
type input "0.00"
type input "100.00"
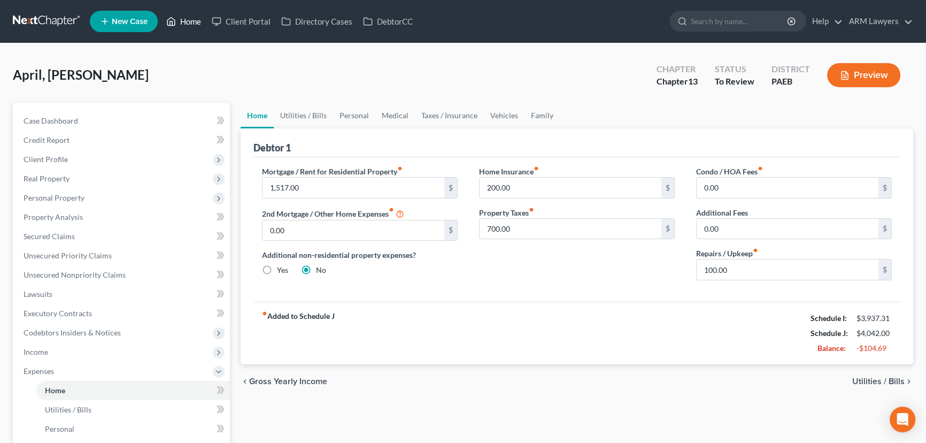
click at [188, 20] on link "Home" at bounding box center [183, 21] width 45 height 19
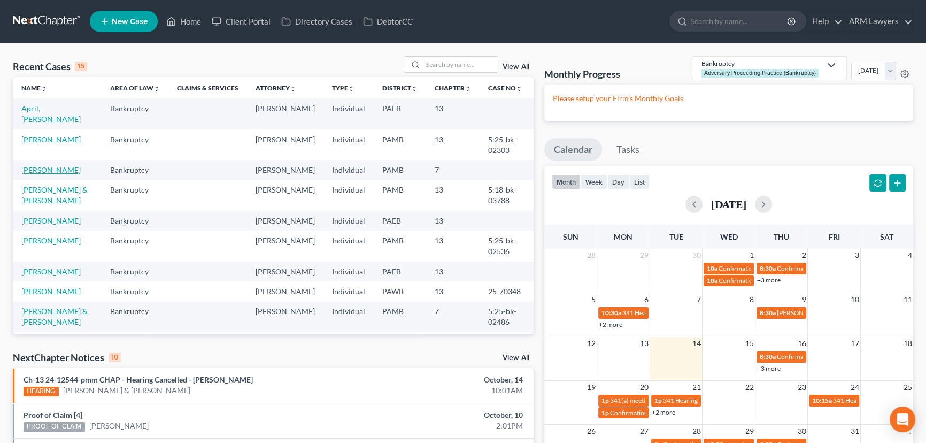
click at [64, 165] on link "[PERSON_NAME]" at bounding box center [50, 169] width 59 height 9
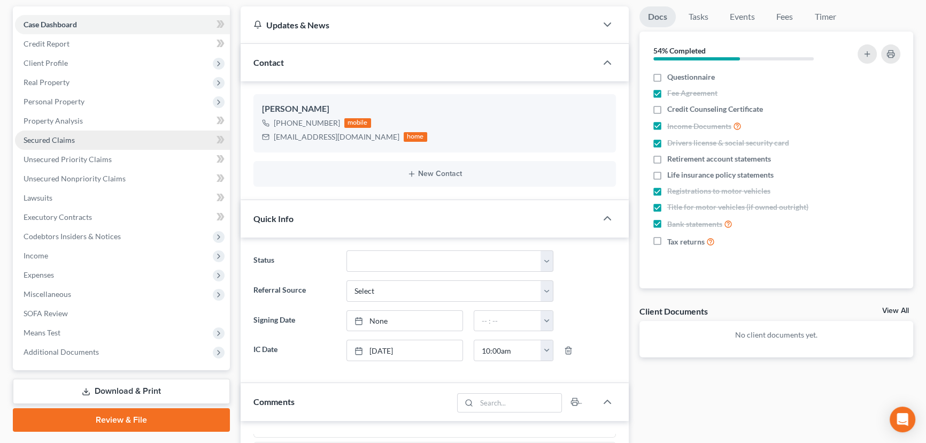
scroll to position [97, 0]
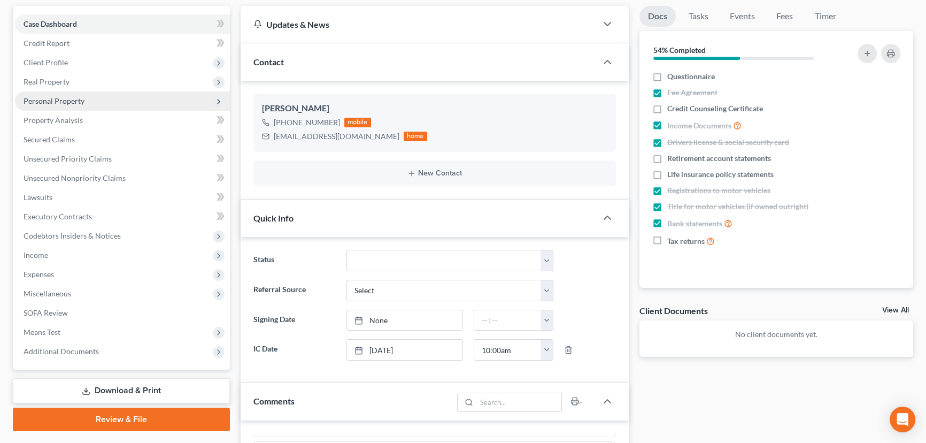
drag, startPoint x: 64, startPoint y: 103, endPoint x: 125, endPoint y: 102, distance: 60.4
click at [64, 103] on span "Personal Property" at bounding box center [54, 100] width 61 height 9
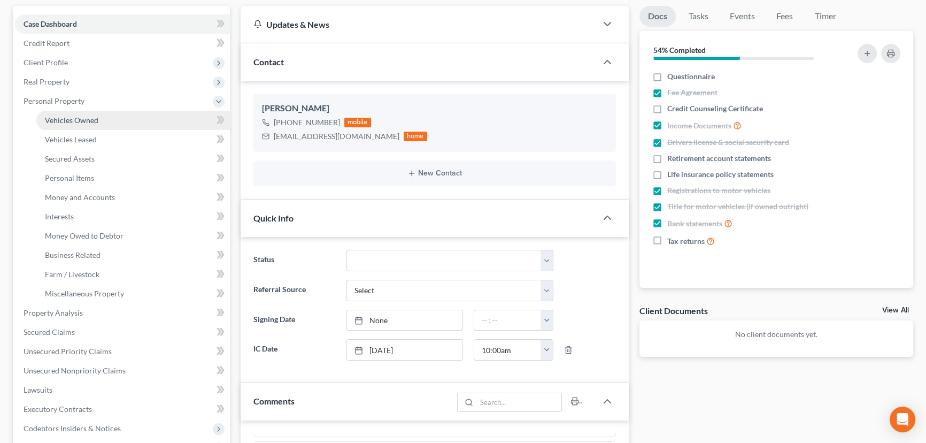
click at [96, 118] on span "Vehicles Owned" at bounding box center [71, 120] width 53 height 9
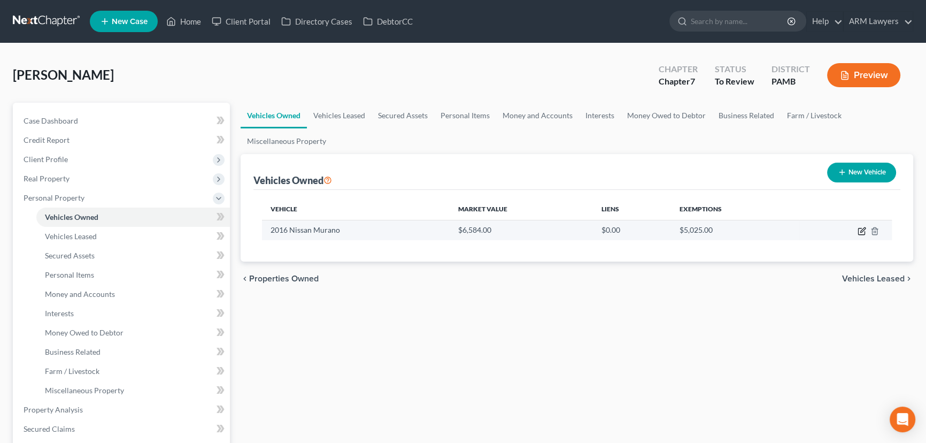
click at [858, 234] on icon "button" at bounding box center [861, 231] width 6 height 6
select select "0"
select select "10"
select select "2"
select select "0"
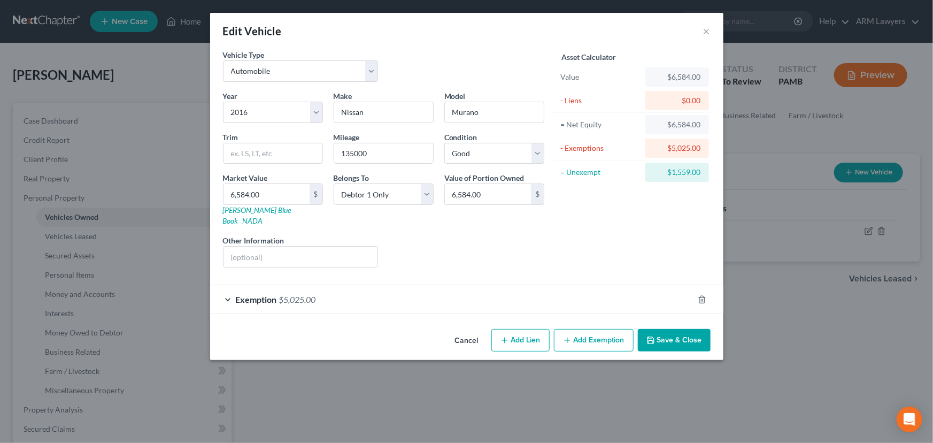
click at [252, 294] on span "Exemption" at bounding box center [256, 299] width 41 height 10
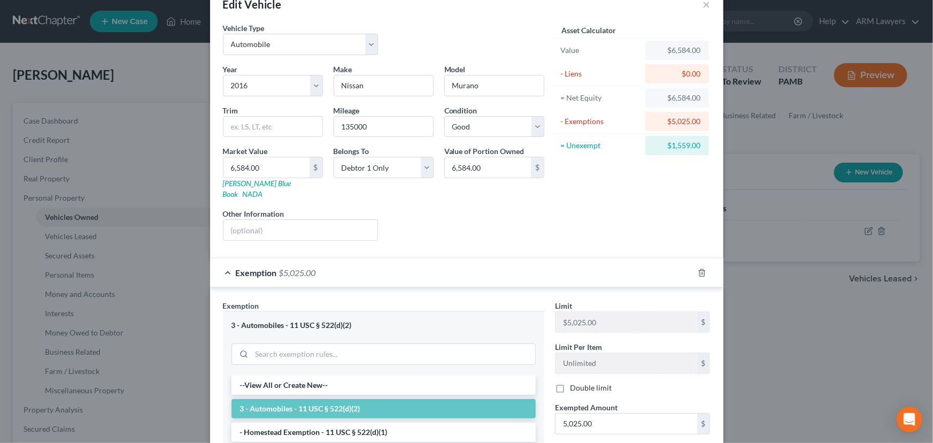
scroll to position [48, 0]
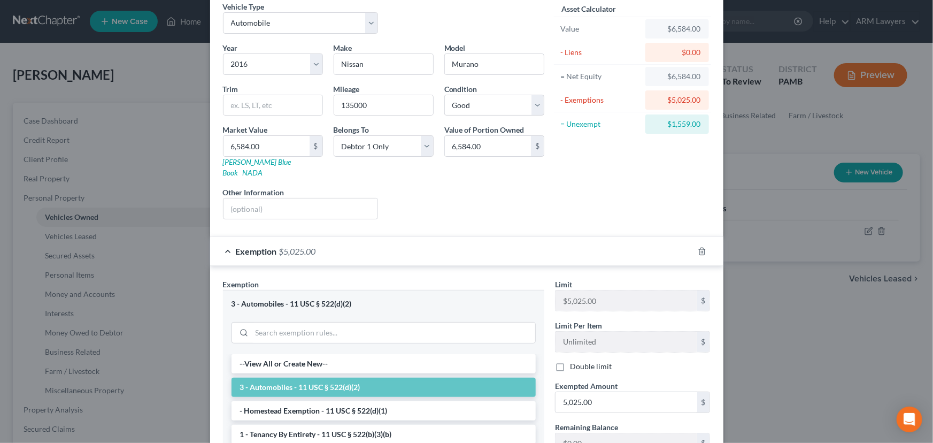
click at [840, 331] on div "Edit Vehicle × Vehicle Type Select Automobile Truck Trailer Watercraft Aircraft…" at bounding box center [466, 221] width 933 height 443
click at [143, 335] on div "Edit Vehicle × Vehicle Type Select Automobile Truck Trailer Watercraft Aircraft…" at bounding box center [466, 221] width 933 height 443
drag, startPoint x: 240, startPoint y: 399, endPoint x: 386, endPoint y: 401, distance: 146.5
click at [386, 401] on li "- Homestead Exemption - 11 USC § 522(d)(1)" at bounding box center [384, 410] width 304 height 19
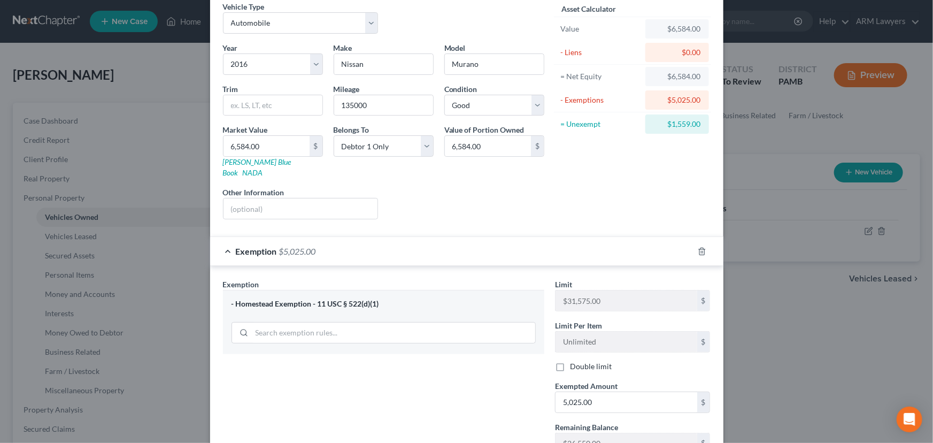
drag, startPoint x: 367, startPoint y: 402, endPoint x: 235, endPoint y: 291, distance: 172.4
click at [232, 299] on div "- Homestead Exemption - 11 USC § 522(d)(1)" at bounding box center [384, 304] width 304 height 10
drag, startPoint x: 375, startPoint y: 292, endPoint x: 232, endPoint y: 293, distance: 142.8
click at [232, 299] on div "- Homestead Exemption - 11 USC § 522(d)(1)" at bounding box center [384, 304] width 304 height 10
copy div "Homestead Exemption - 11 USC § 522(d)(1)"
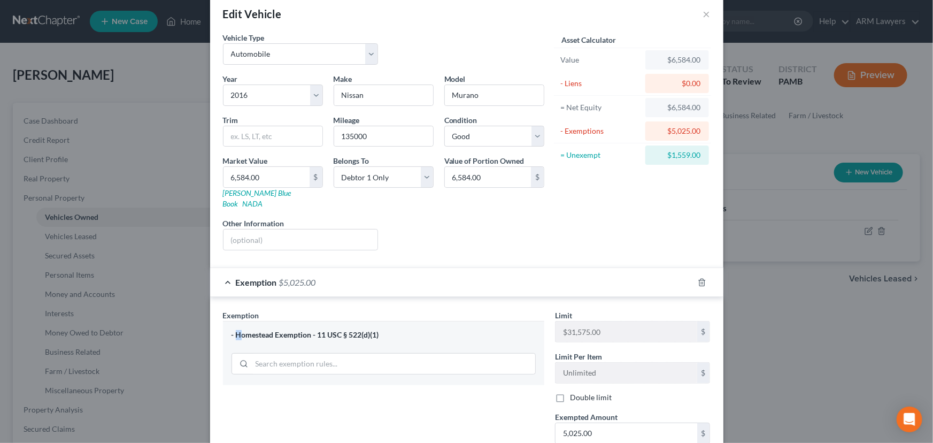
scroll to position [0, 0]
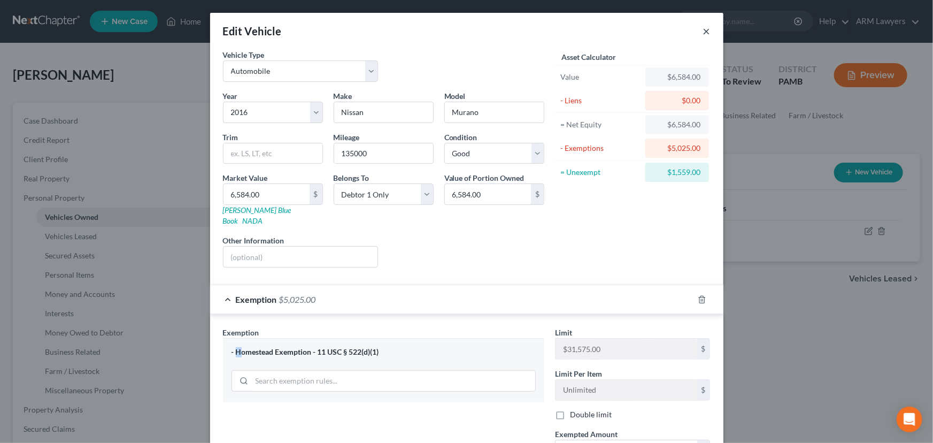
drag, startPoint x: 702, startPoint y: 24, endPoint x: 693, endPoint y: 40, distance: 18.7
click at [703, 26] on button "×" at bounding box center [706, 31] width 7 height 13
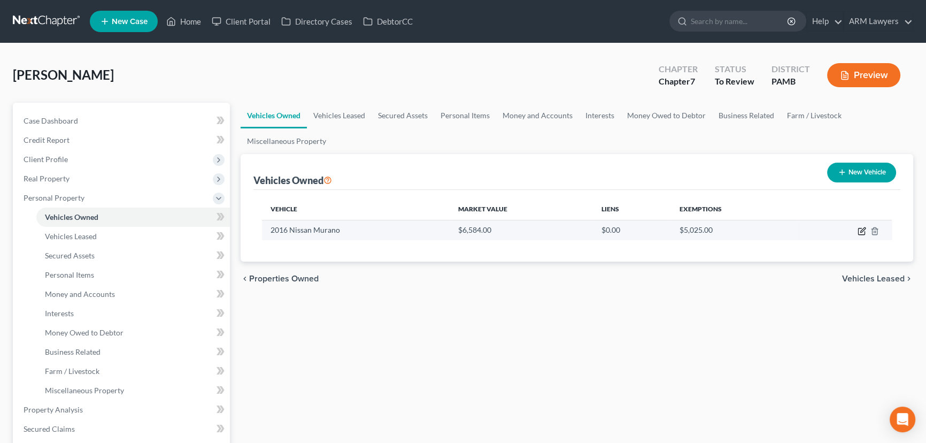
click at [865, 228] on icon "button" at bounding box center [863, 229] width 5 height 5
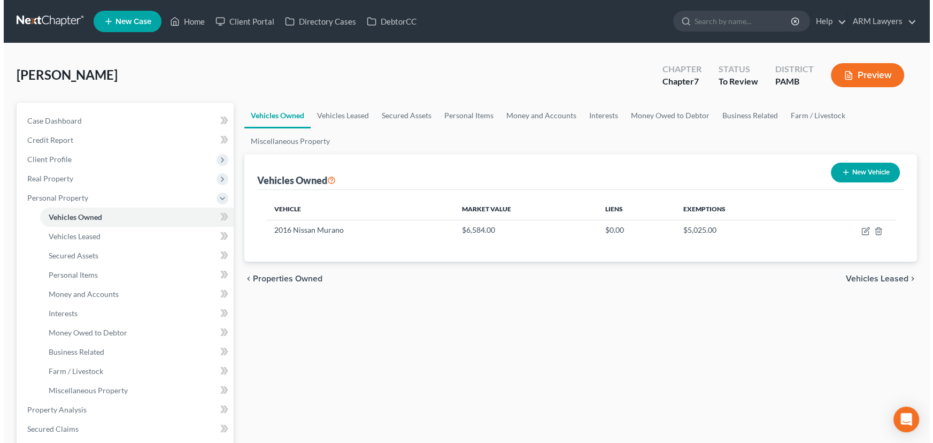
select select "0"
select select "10"
select select "2"
select select "0"
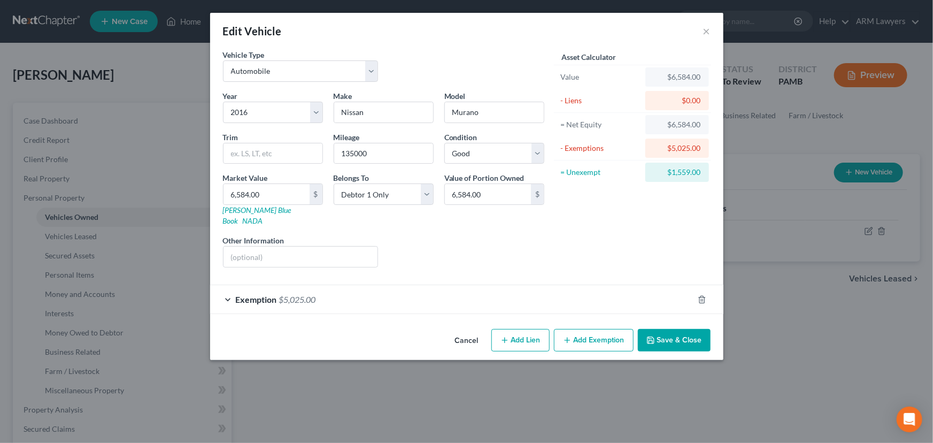
click at [239, 294] on span "Exemption" at bounding box center [256, 299] width 41 height 10
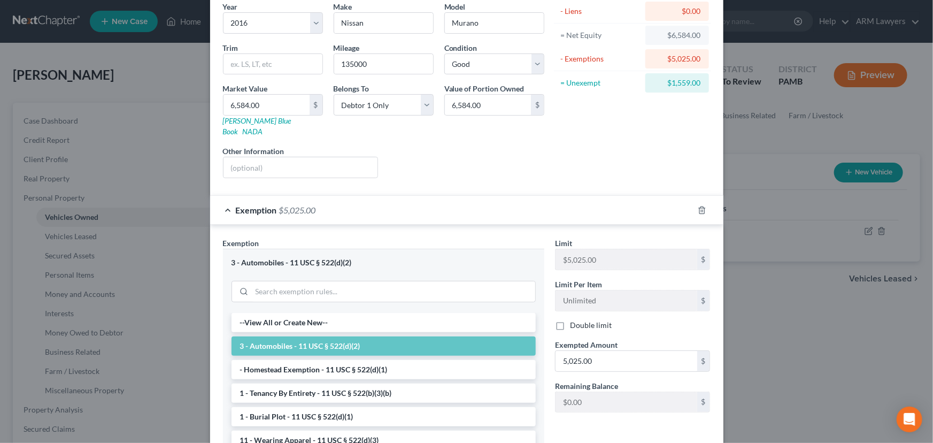
scroll to position [97, 0]
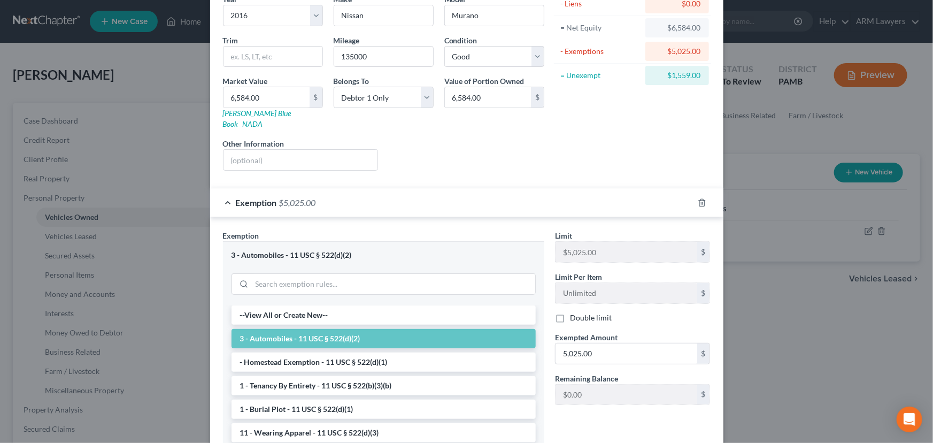
click at [174, 138] on div "Edit Vehicle × Vehicle Type Select Automobile Truck Trailer Watercraft Aircraft…" at bounding box center [466, 221] width 933 height 443
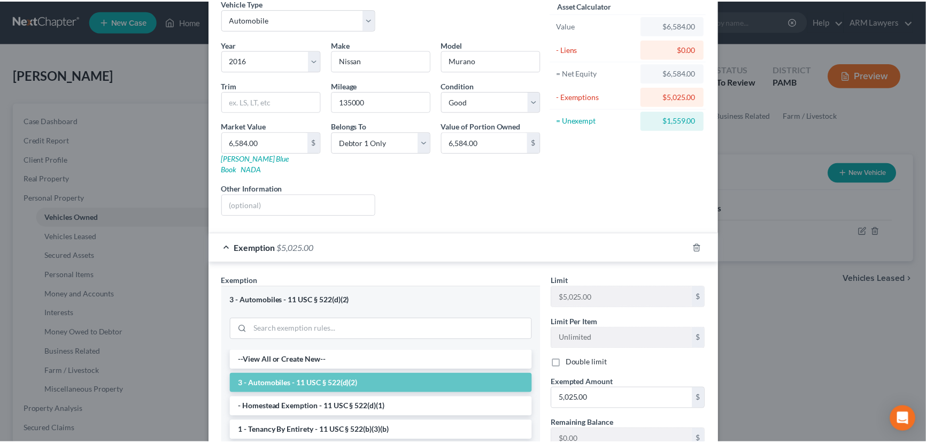
scroll to position [0, 0]
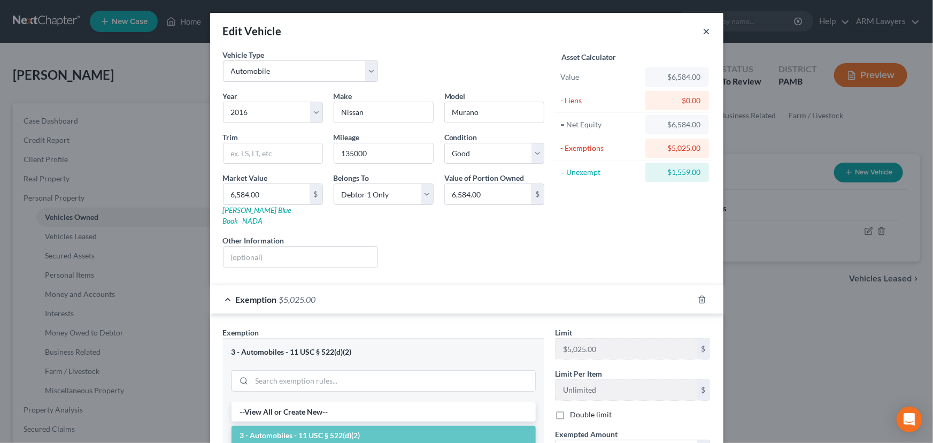
click at [703, 32] on button "×" at bounding box center [706, 31] width 7 height 13
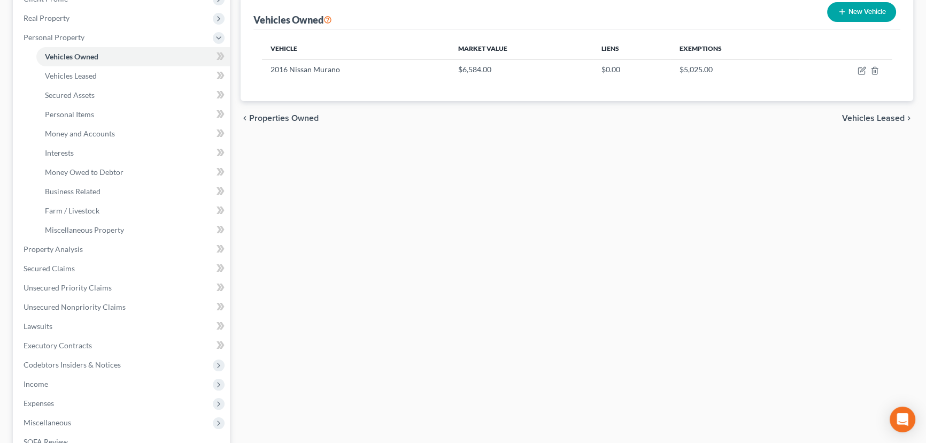
scroll to position [291, 0]
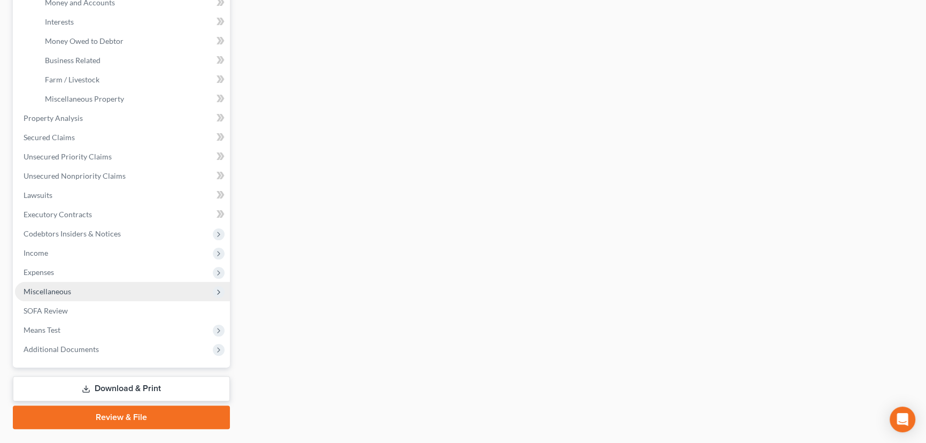
click at [72, 290] on span "Miscellaneous" at bounding box center [122, 291] width 215 height 19
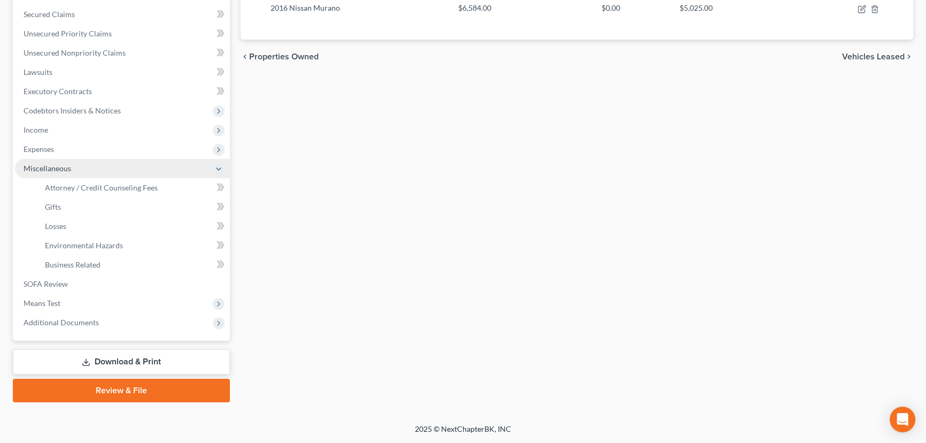
scroll to position [220, 0]
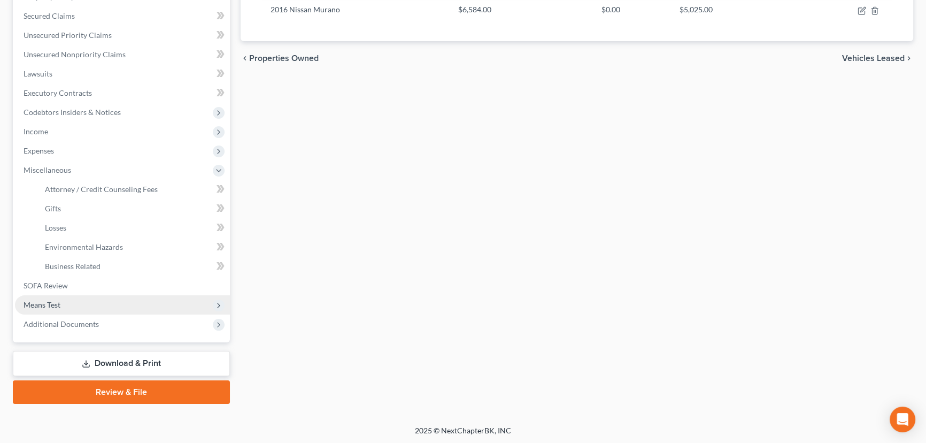
click at [81, 303] on span "Means Test" at bounding box center [122, 304] width 215 height 19
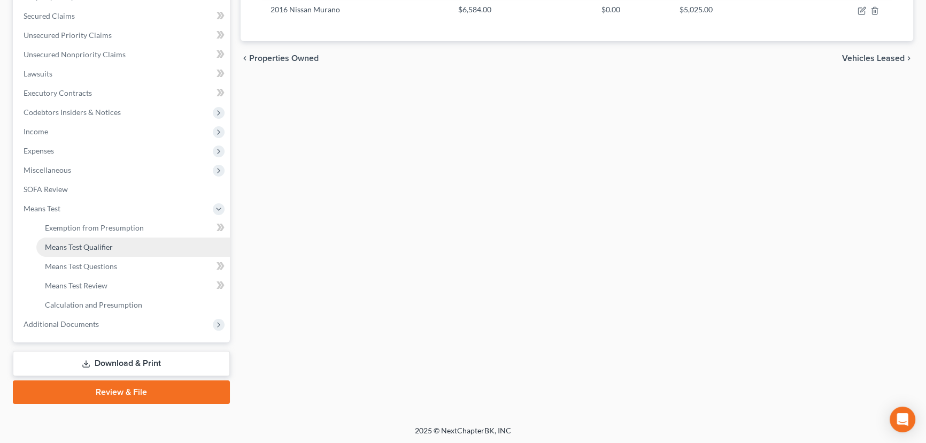
click at [138, 241] on link "Means Test Qualifier" at bounding box center [133, 246] width 194 height 19
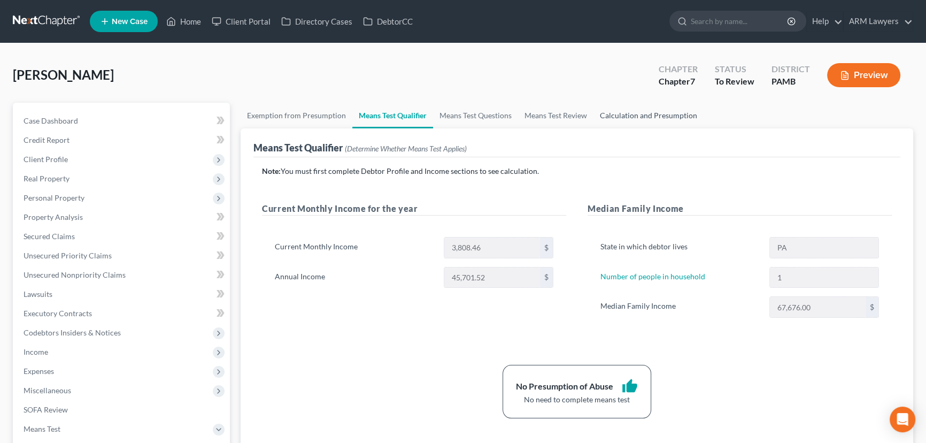
click at [620, 117] on link "Calculation and Presumption" at bounding box center [649, 116] width 110 height 26
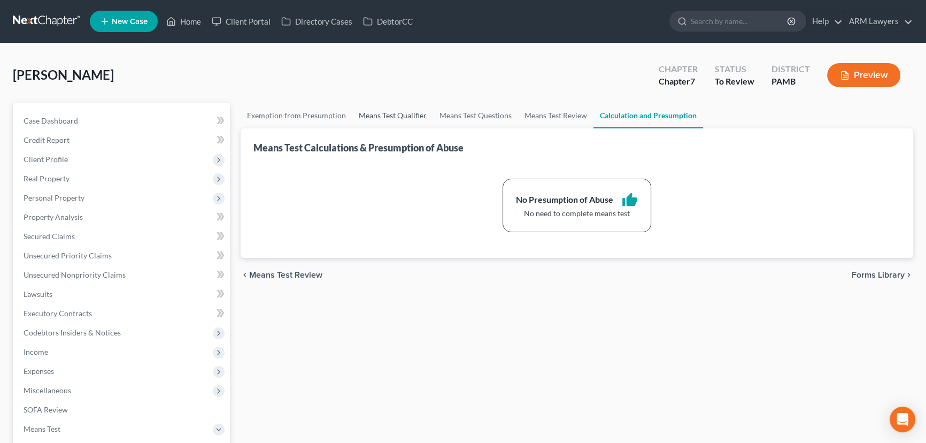
click at [366, 113] on link "Means Test Qualifier" at bounding box center [392, 116] width 81 height 26
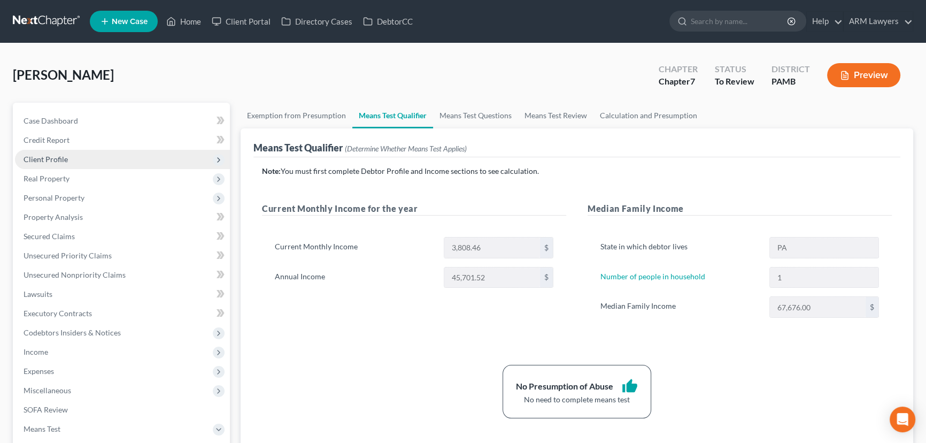
click at [80, 158] on span "Client Profile" at bounding box center [122, 159] width 215 height 19
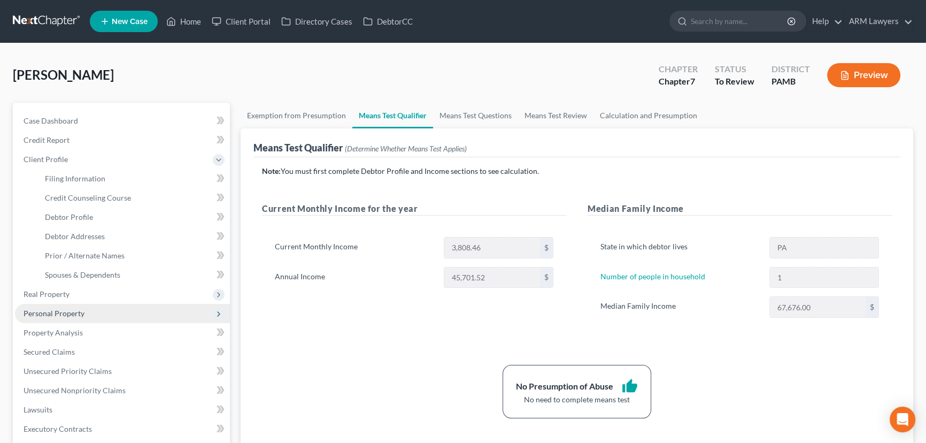
click at [71, 311] on span "Personal Property" at bounding box center [54, 313] width 61 height 9
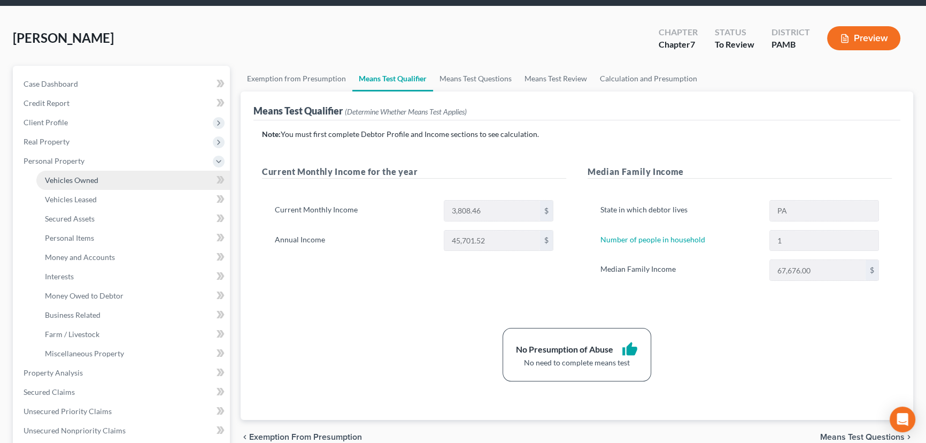
scroll to position [194, 0]
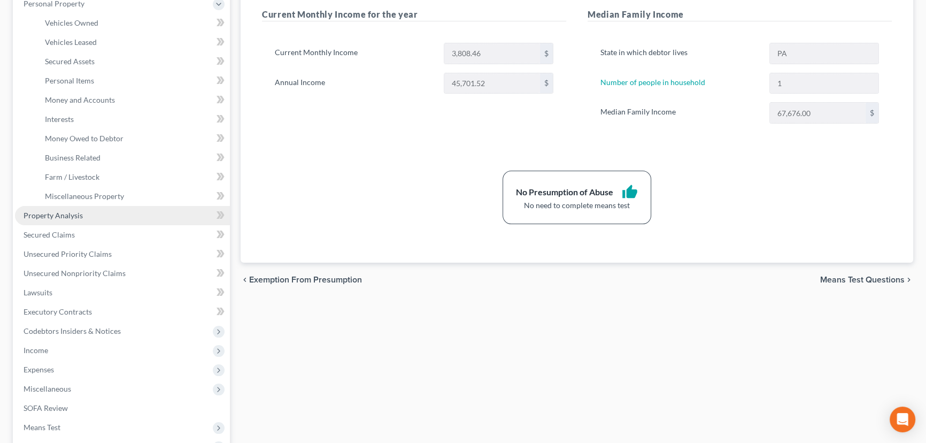
click at [66, 216] on span "Property Analysis" at bounding box center [53, 215] width 59 height 9
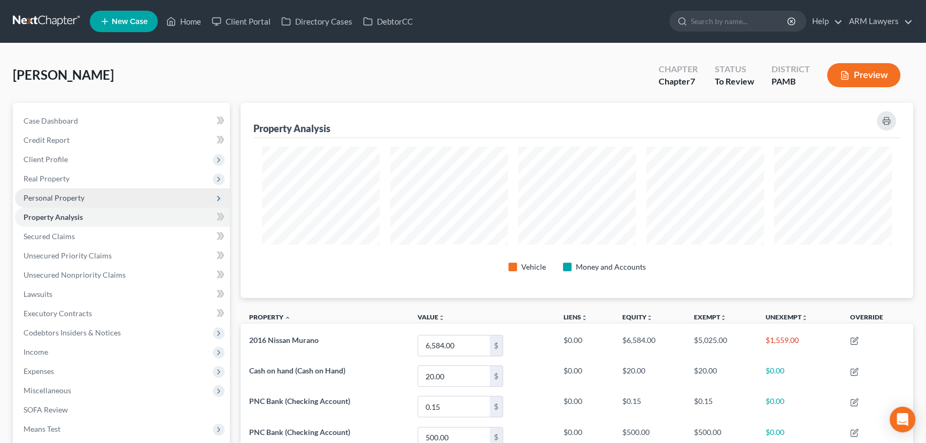
click at [68, 196] on span "Personal Property" at bounding box center [54, 197] width 61 height 9
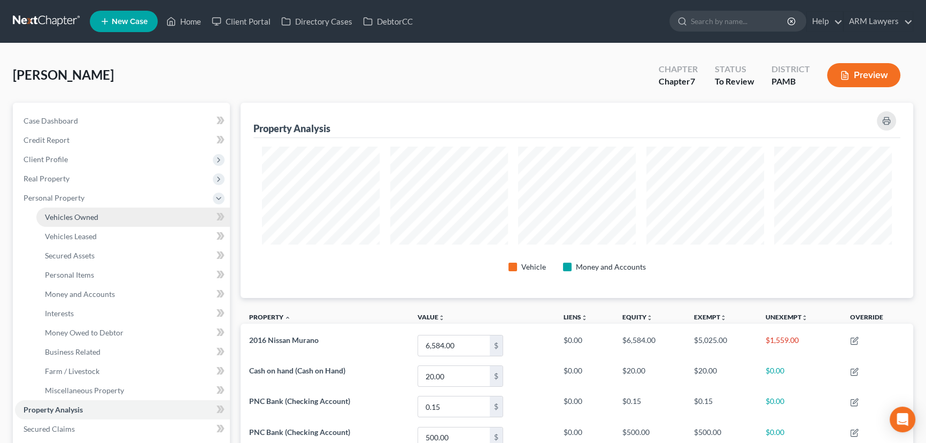
click at [80, 219] on span "Vehicles Owned" at bounding box center [71, 216] width 53 height 9
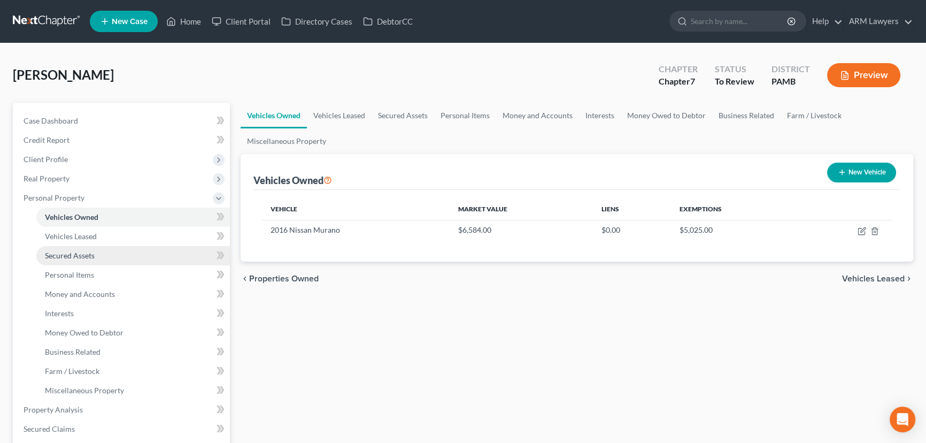
click at [84, 251] on span "Secured Assets" at bounding box center [70, 255] width 50 height 9
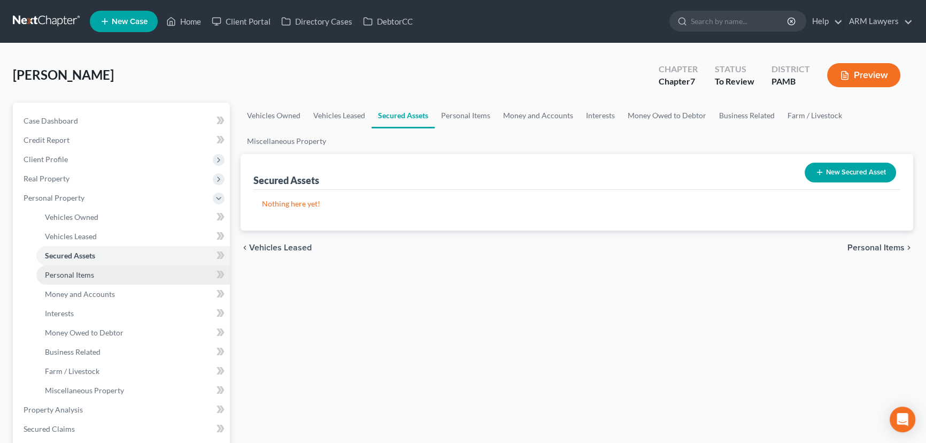
click at [80, 274] on span "Personal Items" at bounding box center [69, 274] width 49 height 9
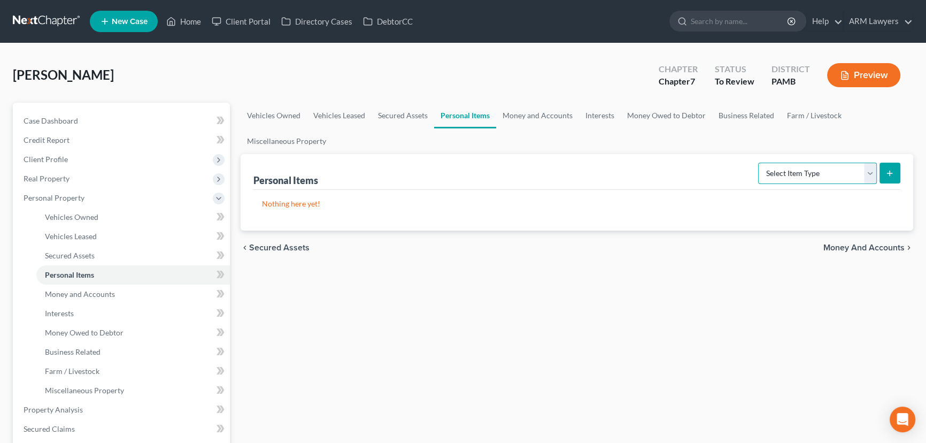
click at [864, 166] on select "Select Item Type Clothing Collectibles Of Value Electronics Firearms Household …" at bounding box center [817, 173] width 119 height 21
click at [647, 163] on div "Personal Items Select Item Type Clothing Collectibles Of Value Electronics Fire…" at bounding box center [577, 172] width 647 height 36
click at [863, 171] on select "Select Item Type Clothing Collectibles Of Value Electronics Firearms Household …" at bounding box center [817, 173] width 119 height 21
select select "household_goods"
click at [759, 163] on select "Select Item Type Clothing Collectibles Of Value Electronics Firearms Household …" at bounding box center [817, 173] width 119 height 21
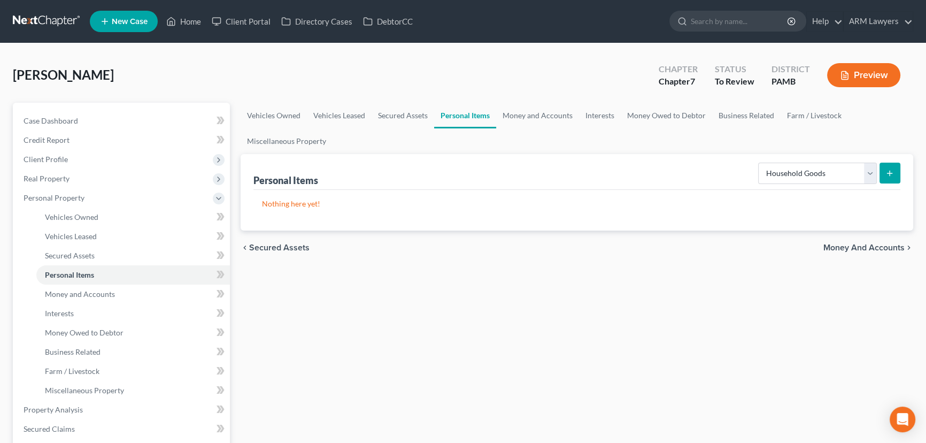
click at [886, 168] on button "submit" at bounding box center [890, 173] width 21 height 21
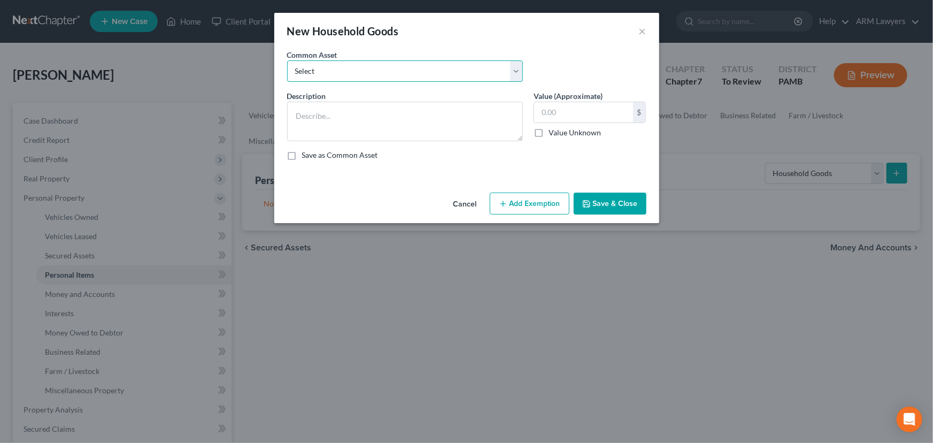
click at [409, 73] on select "Select Assorted electronics including television, cell phone and computer Assor…" at bounding box center [405, 70] width 236 height 21
select select "1"
click at [287, 60] on select "Select Assorted electronics including television, cell phone and computer Assor…" at bounding box center [405, 70] width 236 height 21
type textarea "Assorted household furniture including couch, beds, dresser, desk, chairs and n…"
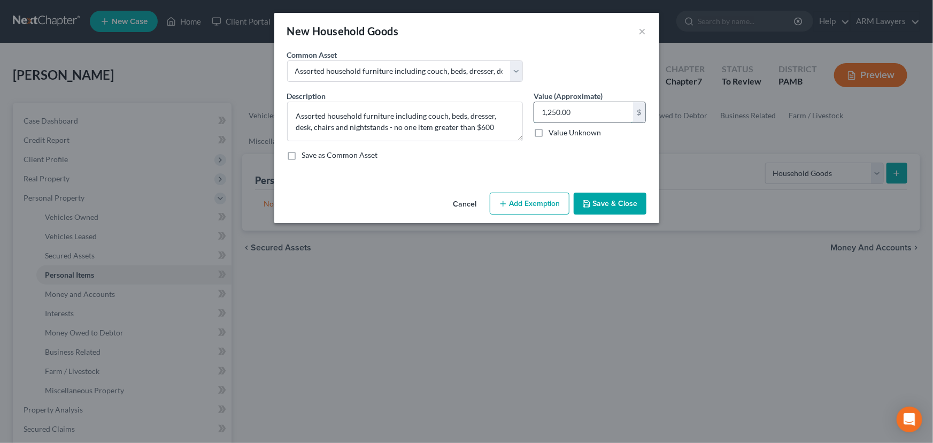
click at [567, 111] on input "1,250.00" at bounding box center [583, 112] width 99 height 20
type input "300.00"
click at [546, 211] on button "Add Exemption" at bounding box center [530, 204] width 80 height 22
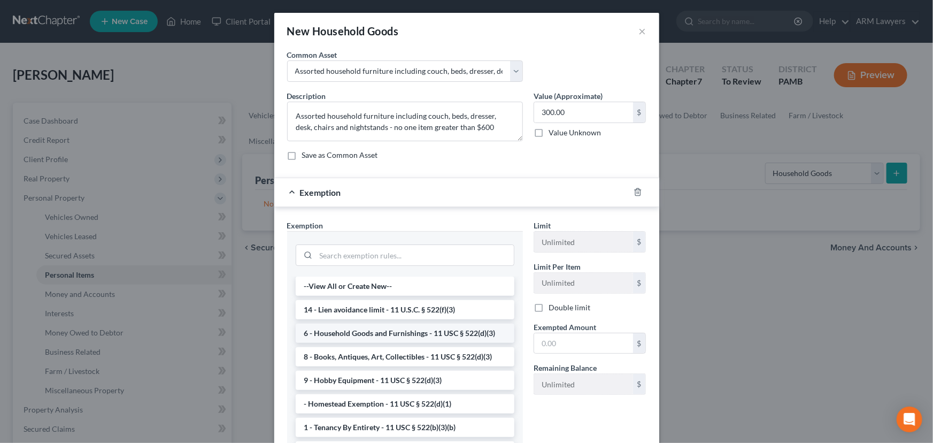
click at [400, 329] on li "6 - Household Goods and Furnishings - 11 USC § 522(d)(3)" at bounding box center [405, 333] width 219 height 19
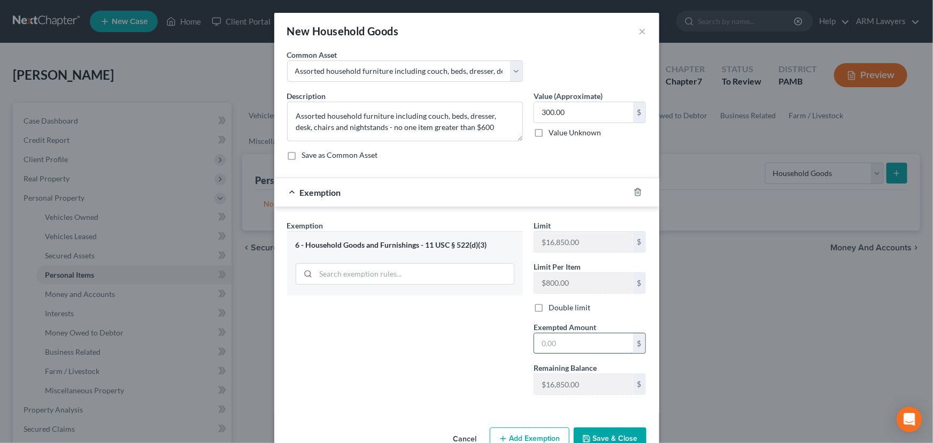
click at [580, 339] on input "text" at bounding box center [583, 343] width 99 height 20
type input "300.00"
click at [610, 438] on button "Save & Close" at bounding box center [610, 438] width 73 height 22
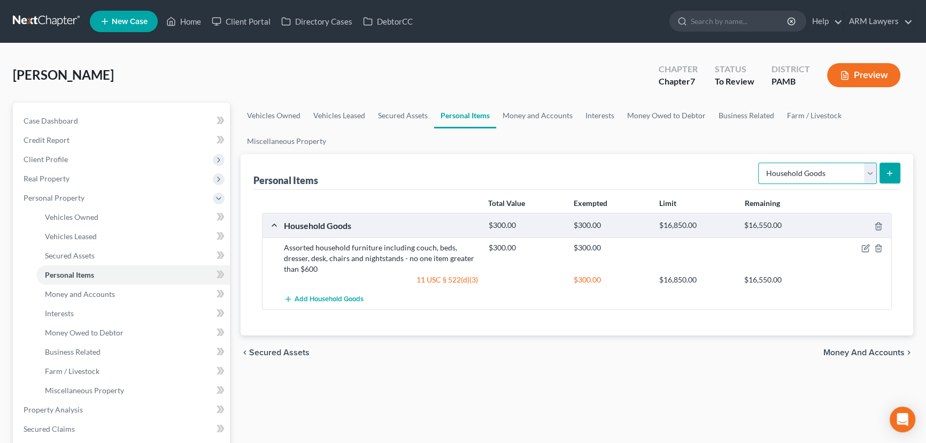
click at [848, 173] on select "Select Item Type Clothing Collectibles Of Value Electronics Firearms Household …" at bounding box center [817, 173] width 119 height 21
select select "electronics"
click at [759, 163] on select "Select Item Type Clothing Collectibles Of Value Electronics Firearms Household …" at bounding box center [817, 173] width 119 height 21
click at [890, 171] on line "submit" at bounding box center [890, 173] width 0 height 5
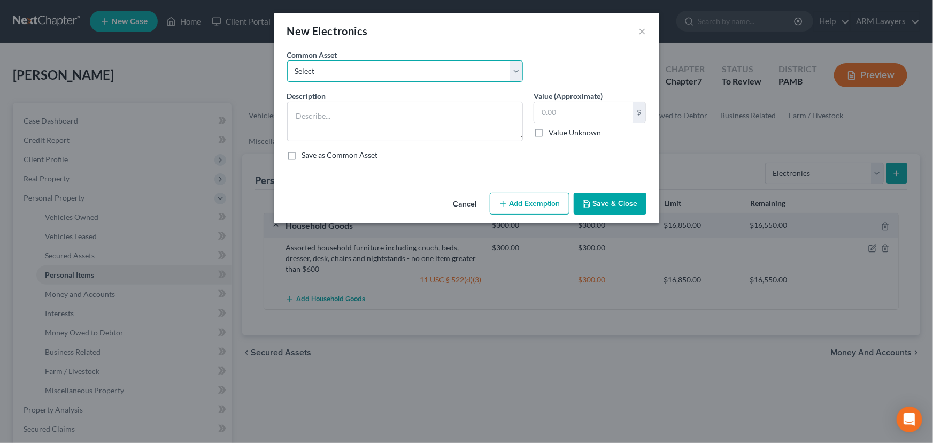
click at [475, 74] on select "Select Assorted electronics including television, cell phone, laptop - no one i…" at bounding box center [405, 70] width 236 height 21
select select "0"
click at [287, 60] on select "Select Assorted electronics including television, cell phone, laptop - no one i…" at bounding box center [405, 70] width 236 height 21
type textarea "Assorted electronics including television, cell phone, laptop - no one item mor…"
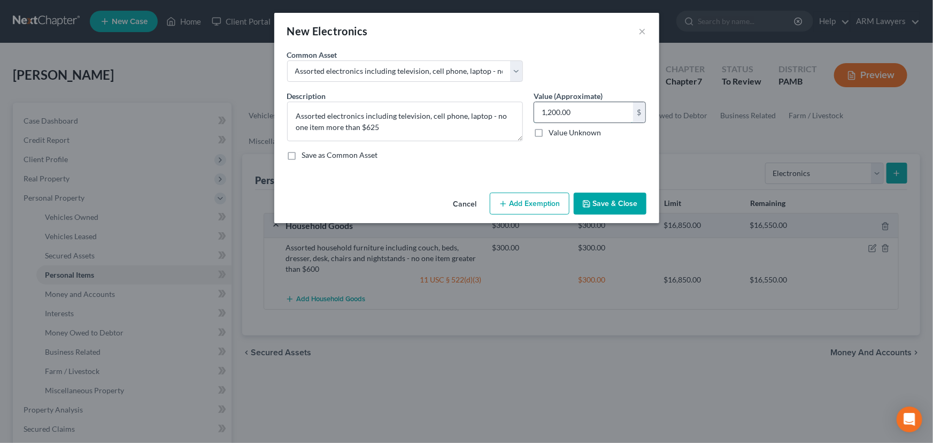
click at [557, 109] on input "1,200.00" at bounding box center [583, 112] width 99 height 20
type input "200.00"
click at [541, 203] on button "Add Exemption" at bounding box center [530, 204] width 80 height 22
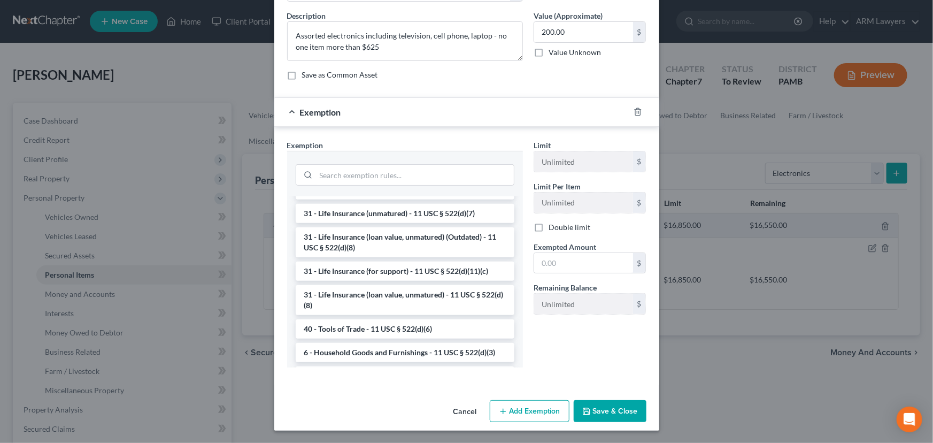
scroll to position [859, 0]
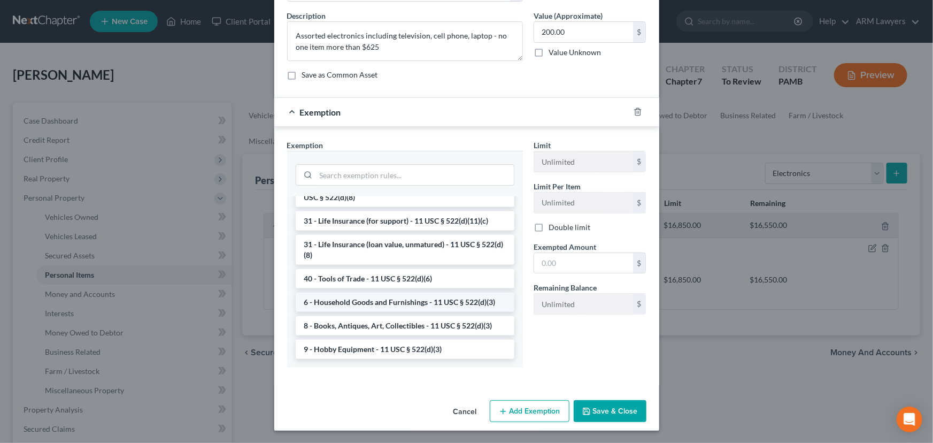
click at [396, 299] on li "6 - Household Goods and Furnishings - 11 USC § 522(d)(3)" at bounding box center [405, 302] width 219 height 19
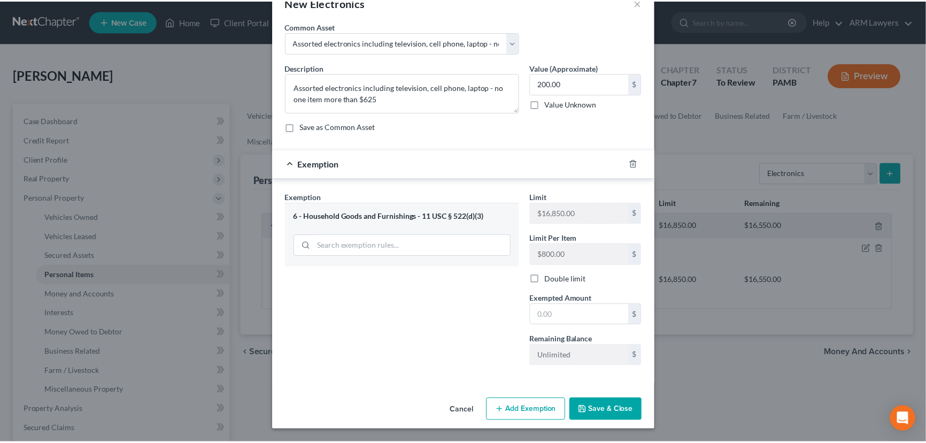
scroll to position [27, 0]
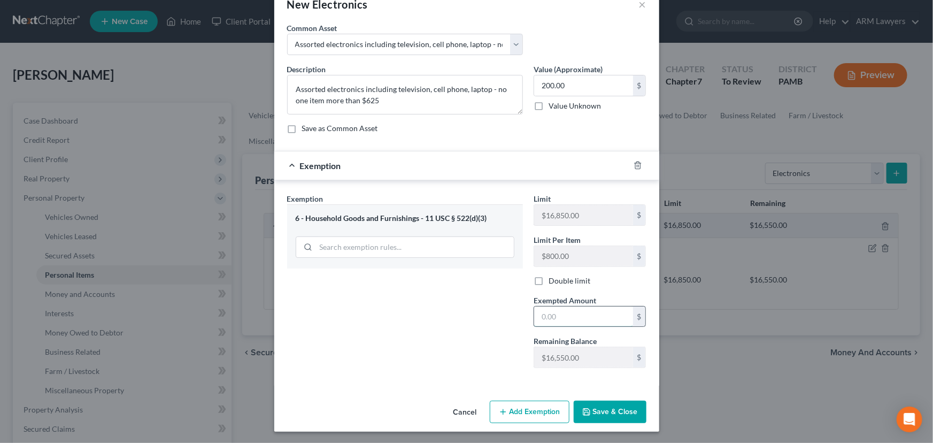
click at [580, 317] on input "text" at bounding box center [583, 316] width 99 height 20
type input "200.00"
click at [599, 410] on button "Save & Close" at bounding box center [610, 412] width 73 height 22
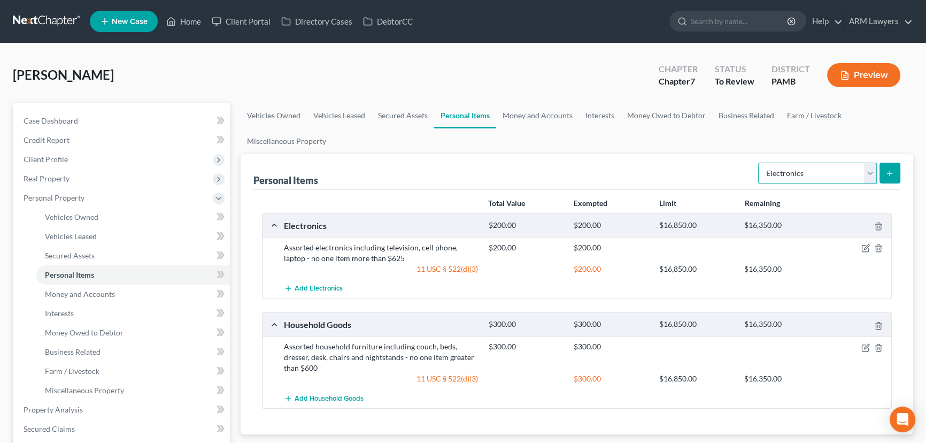
click at [871, 174] on select "Select Item Type Clothing Collectibles Of Value Electronics Firearms Household …" at bounding box center [817, 173] width 119 height 21
select select "clothing"
click at [759, 163] on select "Select Item Type Clothing Collectibles Of Value Electronics Firearms Household …" at bounding box center [817, 173] width 119 height 21
click at [898, 171] on button "submit" at bounding box center [890, 173] width 21 height 21
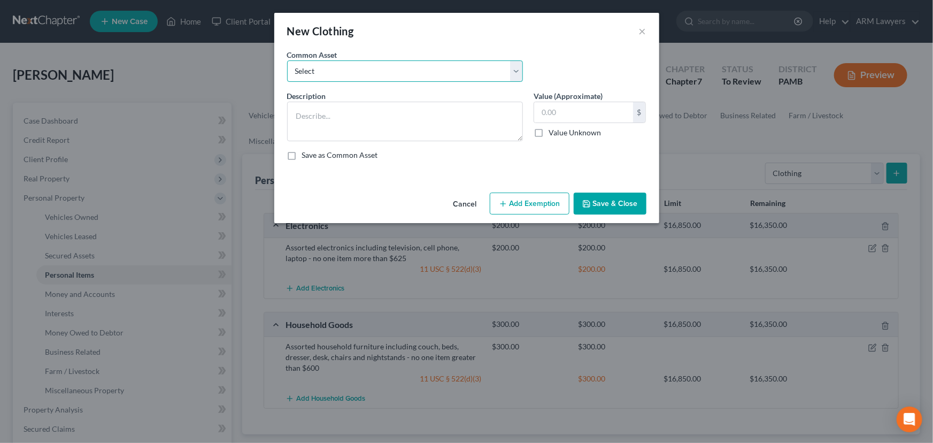
drag, startPoint x: 357, startPoint y: 62, endPoint x: 358, endPoint y: 81, distance: 19.3
click at [357, 70] on select "Select Assorted clothing including pants, shirts, shoes and jackets" at bounding box center [405, 70] width 236 height 21
select select "0"
click at [287, 60] on select "Select Assorted clothing including pants, shirts, shoes and jackets" at bounding box center [405, 70] width 236 height 21
type textarea "Assorted clothing including pants, shirts, shoes and jackets"
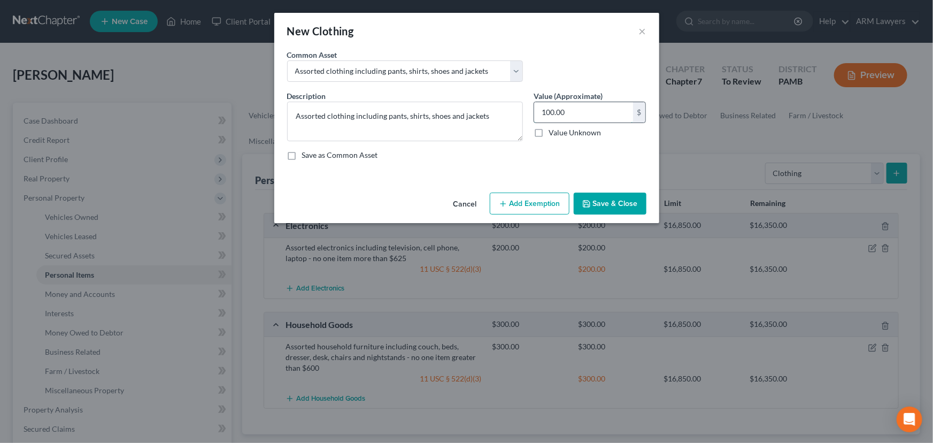
click at [592, 119] on input "100.00" at bounding box center [583, 112] width 99 height 20
type input "400.00"
click at [546, 203] on button "Add Exemption" at bounding box center [530, 204] width 80 height 22
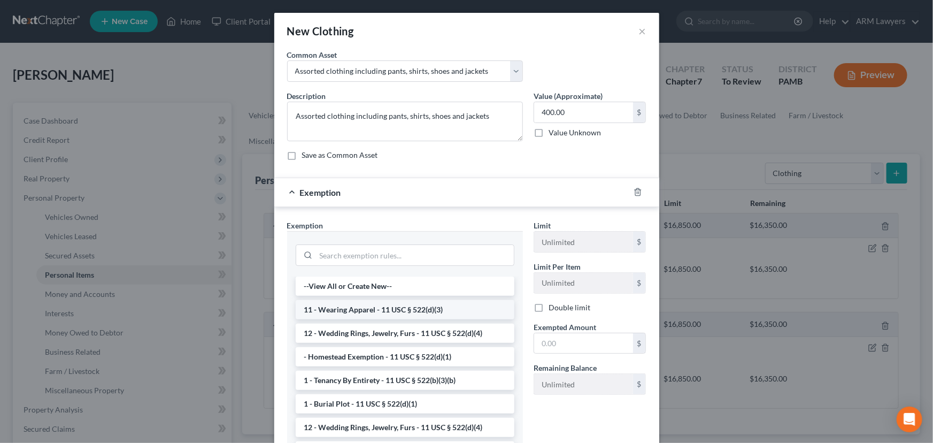
click at [387, 310] on li "11 - Wearing Apparel - 11 USC § 522(d)(3)" at bounding box center [405, 309] width 219 height 19
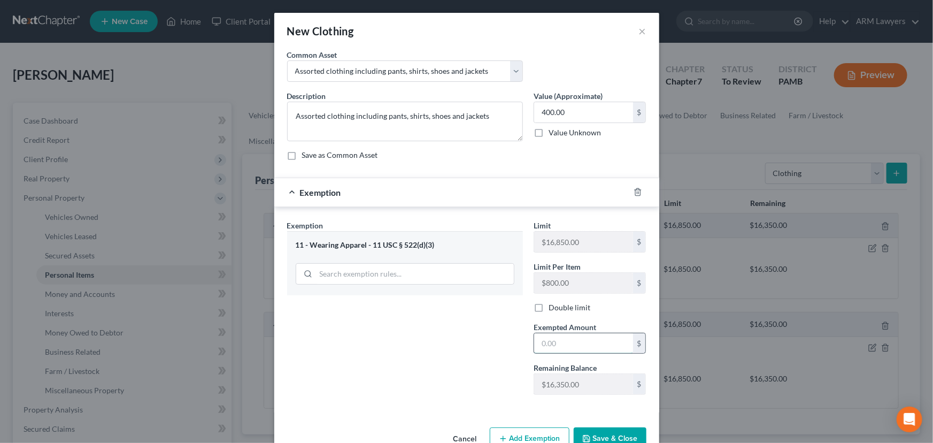
click at [559, 342] on input "text" at bounding box center [583, 343] width 99 height 20
type input "400.00"
click at [592, 436] on button "Save & Close" at bounding box center [610, 438] width 73 height 22
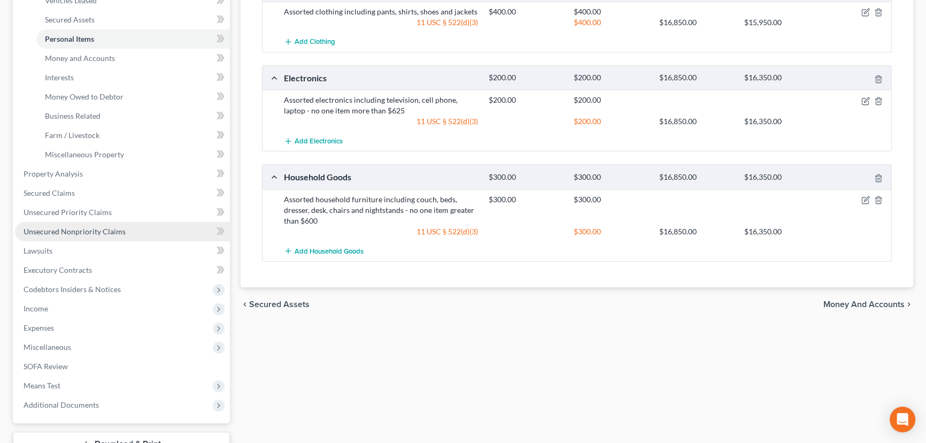
scroll to position [145, 0]
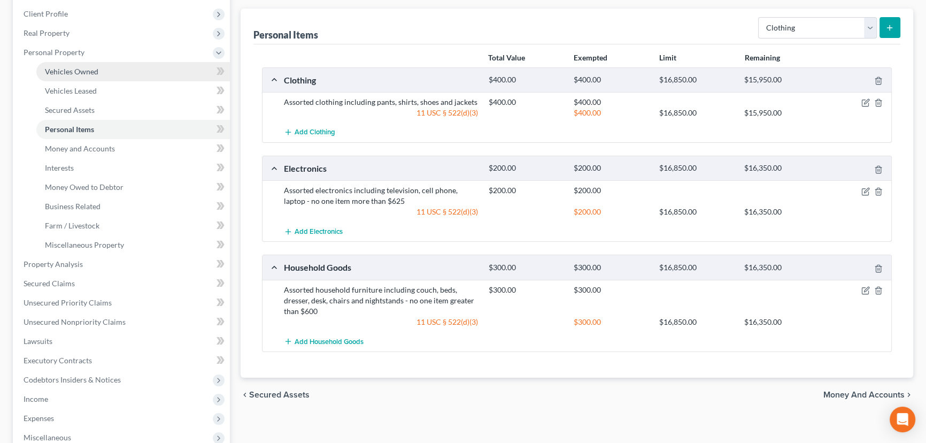
click at [89, 70] on span "Vehicles Owned" at bounding box center [71, 71] width 53 height 9
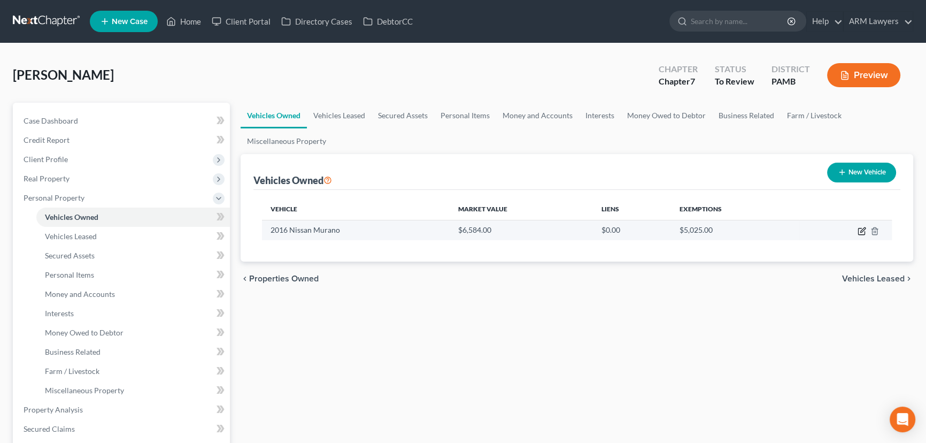
click at [863, 229] on icon "button" at bounding box center [862, 231] width 9 height 9
select select "0"
select select "10"
select select "2"
select select "0"
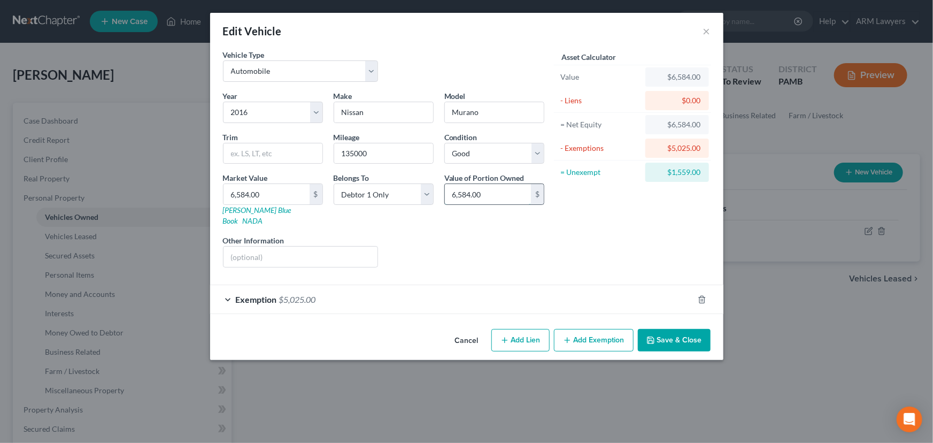
click at [473, 193] on input "6,584.00" at bounding box center [488, 194] width 86 height 20
click at [259, 188] on input "6,584.00" at bounding box center [267, 194] width 86 height 20
type input "5"
type input "5.00"
type input "54"
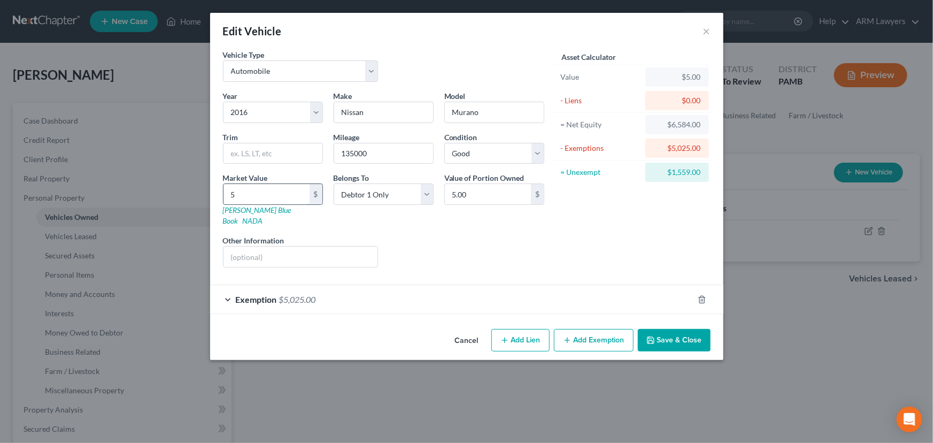
type input "54.00"
type input "549"
type input "549.00"
type input "5496"
type input "5,496.00"
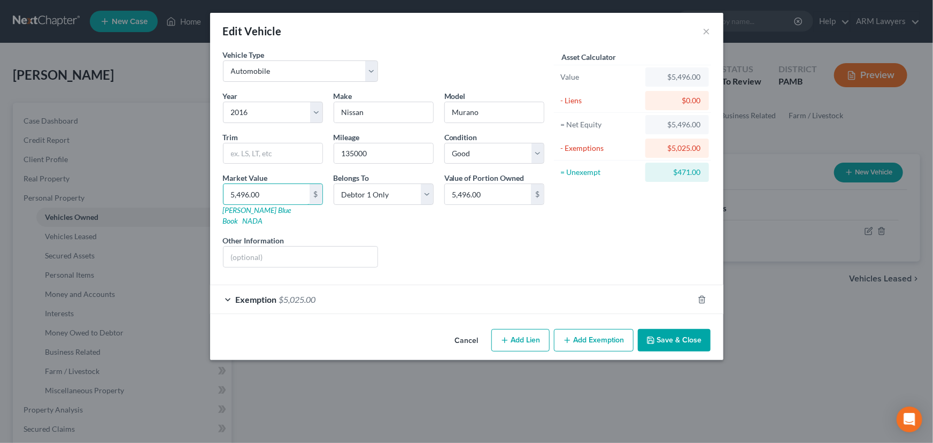
type input "5,496.00"
click at [558, 285] on div "Exemption $5,025.00" at bounding box center [451, 299] width 483 height 28
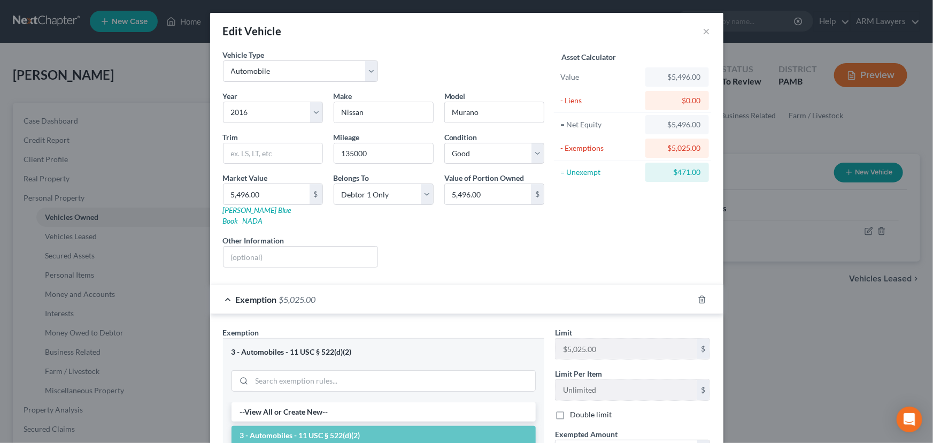
click at [844, 342] on div "Edit Vehicle × Vehicle Type Select Automobile Truck Trailer Watercraft Aircraft…" at bounding box center [466, 221] width 933 height 443
click at [647, 222] on div "Asset Calculator Value $5,496.00 - Liens $0.00 = Net Equity $5,496.00 - Exempti…" at bounding box center [633, 162] width 166 height 227
click at [789, 262] on div "Edit Vehicle × Vehicle Type Select Automobile Truck Trailer Watercraft Aircraft…" at bounding box center [466, 221] width 933 height 443
drag, startPoint x: 771, startPoint y: 305, endPoint x: 696, endPoint y: 178, distance: 146.9
click at [770, 305] on div "Edit Vehicle × Vehicle Type Select Automobile Truck Trailer Watercraft Aircraft…" at bounding box center [466, 221] width 933 height 443
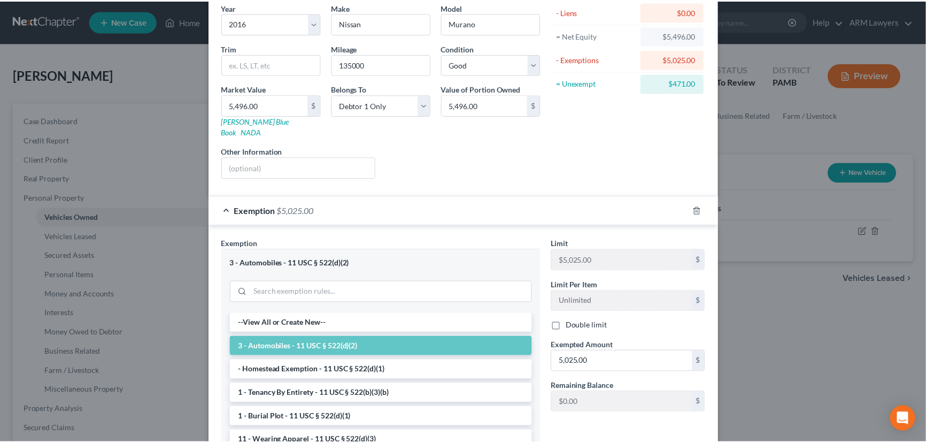
scroll to position [194, 0]
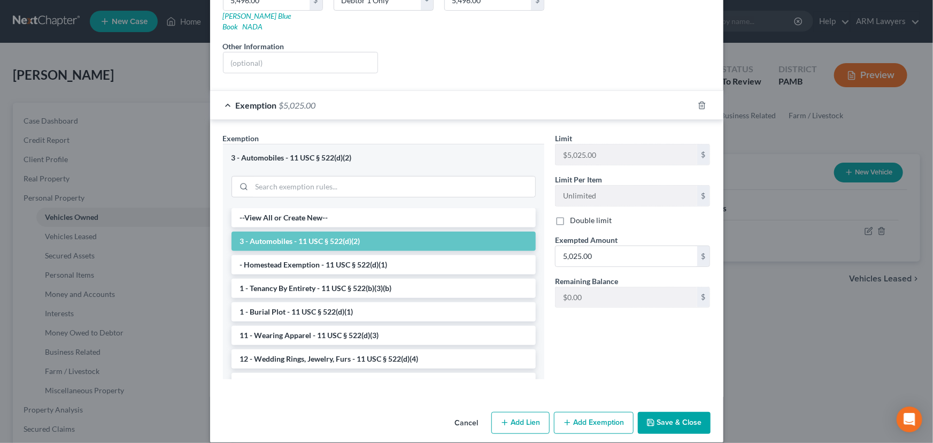
click at [673, 412] on button "Save & Close" at bounding box center [674, 423] width 73 height 22
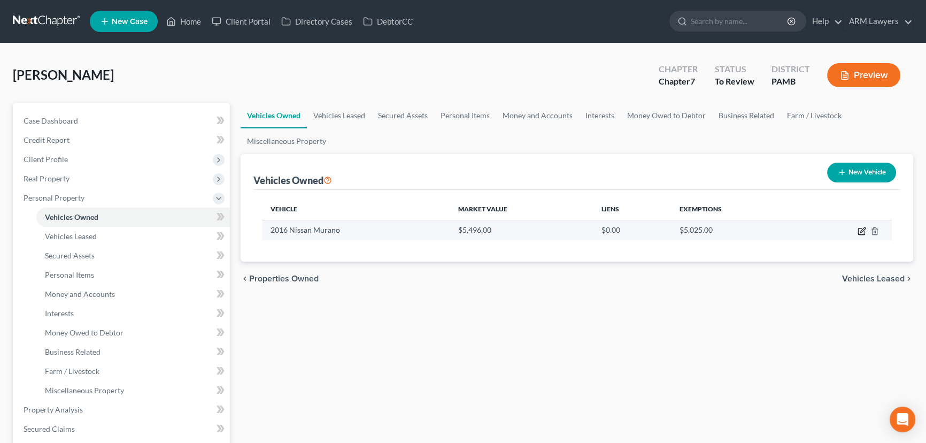
click at [858, 232] on icon "button" at bounding box center [861, 231] width 6 height 6
select select "0"
select select "10"
select select "2"
select select "0"
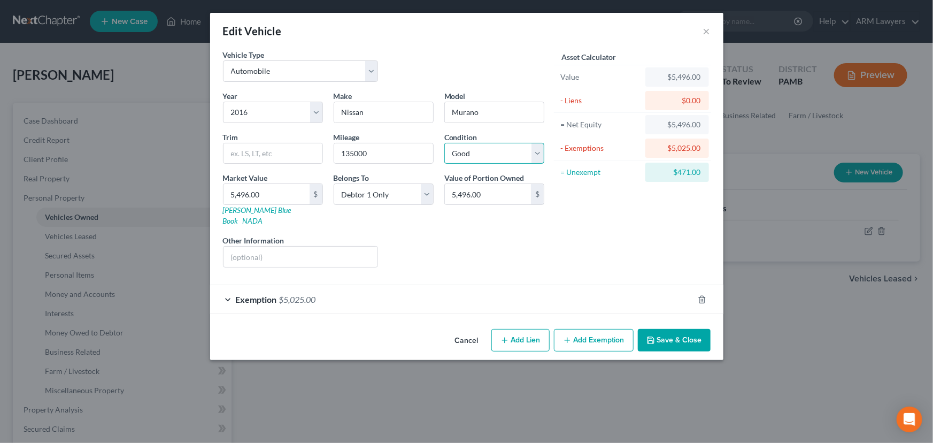
click at [497, 154] on select "Select Excellent Very Good Good Fair Poor" at bounding box center [494, 153] width 100 height 21
select select "3"
click at [444, 143] on select "Select Excellent Very Good Good Fair Poor" at bounding box center [494, 153] width 100 height 21
click at [657, 329] on button "Save & Close" at bounding box center [674, 340] width 73 height 22
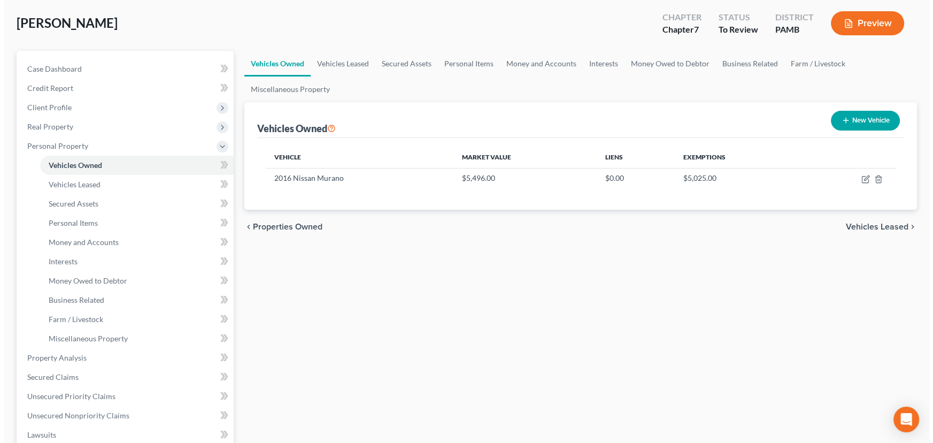
scroll to position [0, 0]
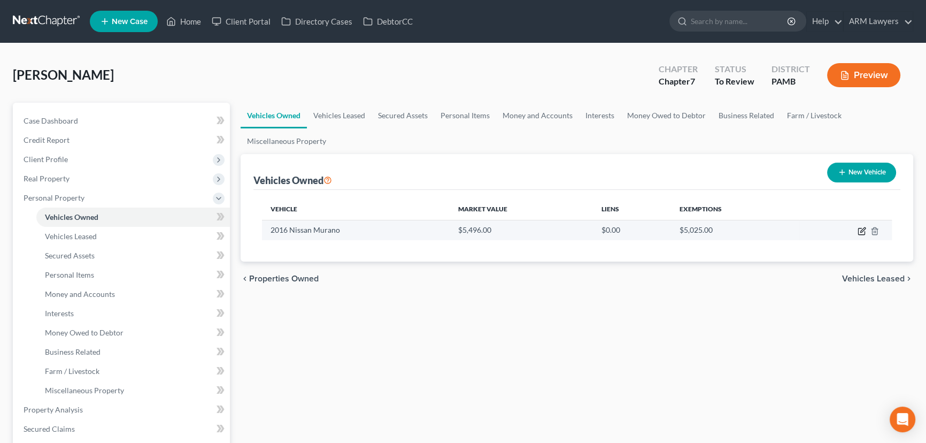
click at [863, 235] on td at bounding box center [846, 230] width 93 height 20
click at [859, 230] on icon "button" at bounding box center [862, 231] width 9 height 9
select select "0"
select select "10"
select select "3"
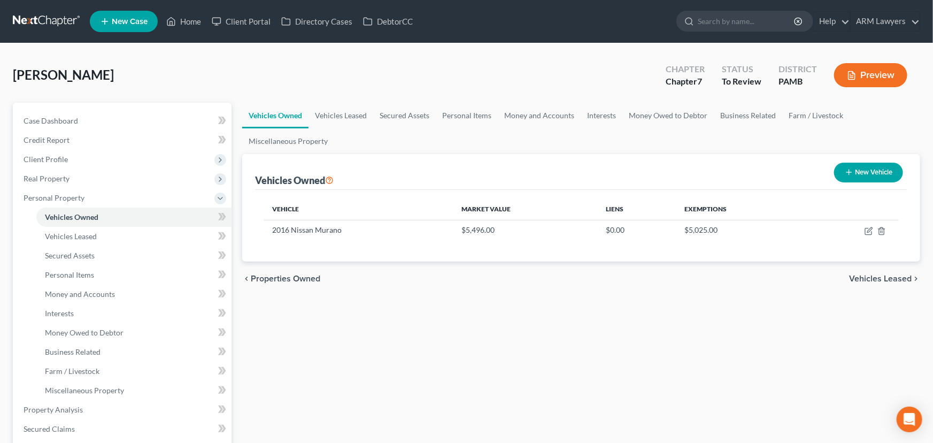
select select "0"
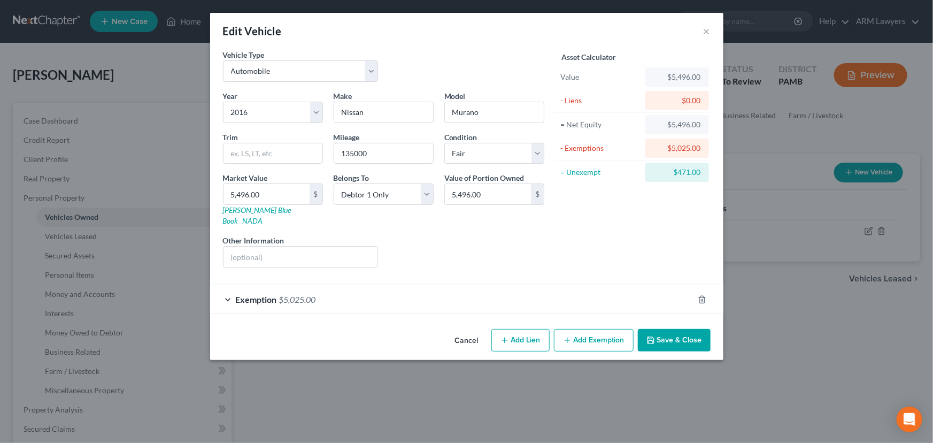
click at [244, 294] on span "Exemption" at bounding box center [256, 299] width 41 height 10
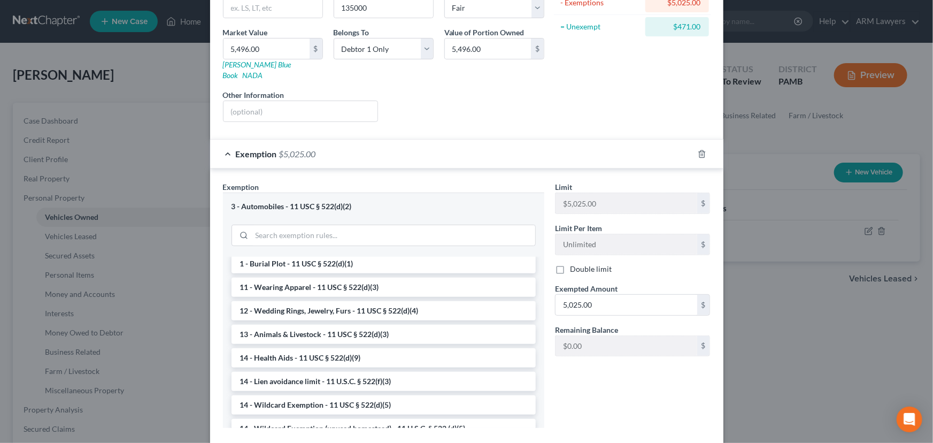
scroll to position [145, 0]
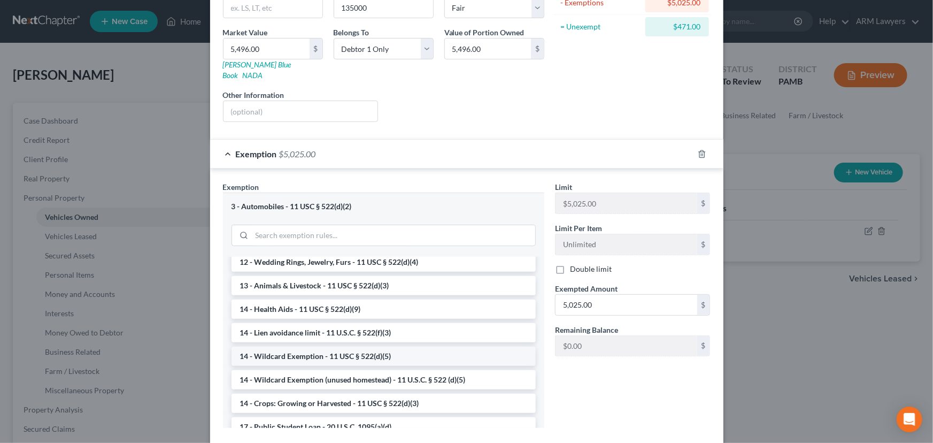
click at [375, 348] on li "14 - Wildcard Exemption - 11 USC § 522(d)(5)" at bounding box center [384, 356] width 304 height 19
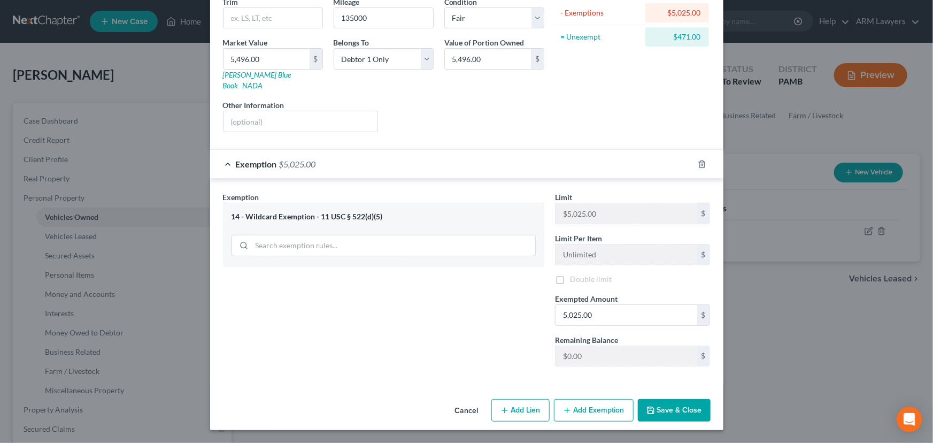
scroll to position [123, 0]
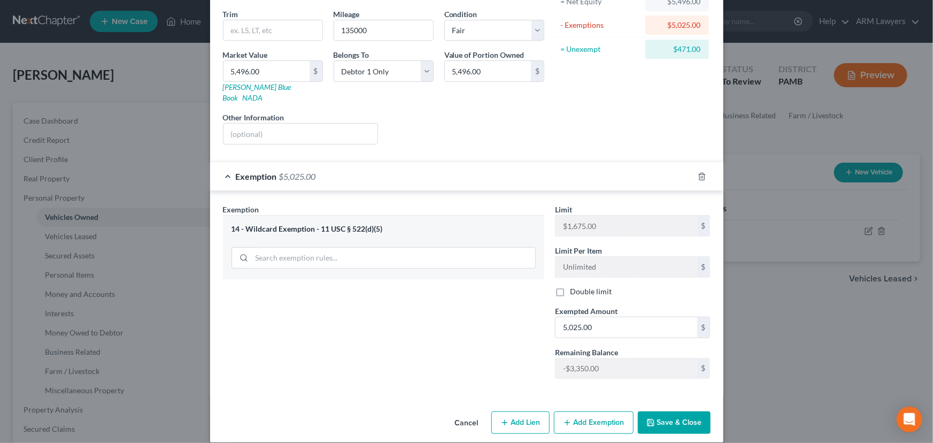
click at [840, 354] on div "Edit Vehicle × Vehicle Type Select Automobile Truck Trailer Watercraft Aircraft…" at bounding box center [466, 221] width 933 height 443
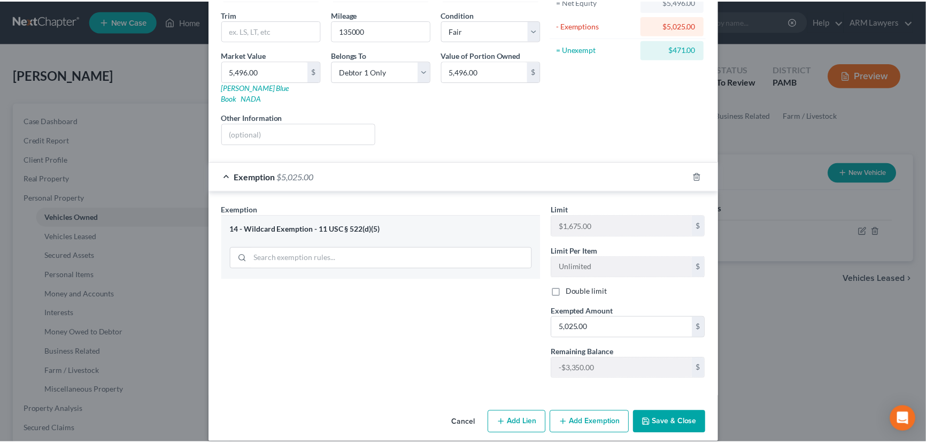
scroll to position [0, 0]
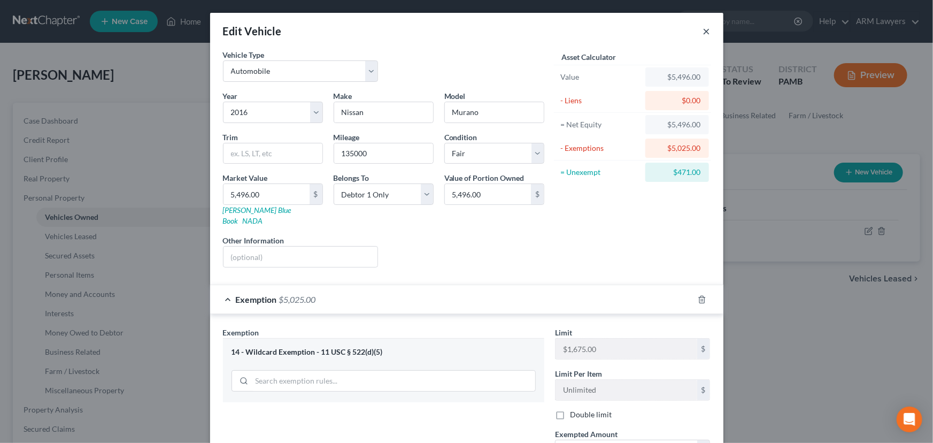
click at [703, 34] on button "×" at bounding box center [706, 31] width 7 height 13
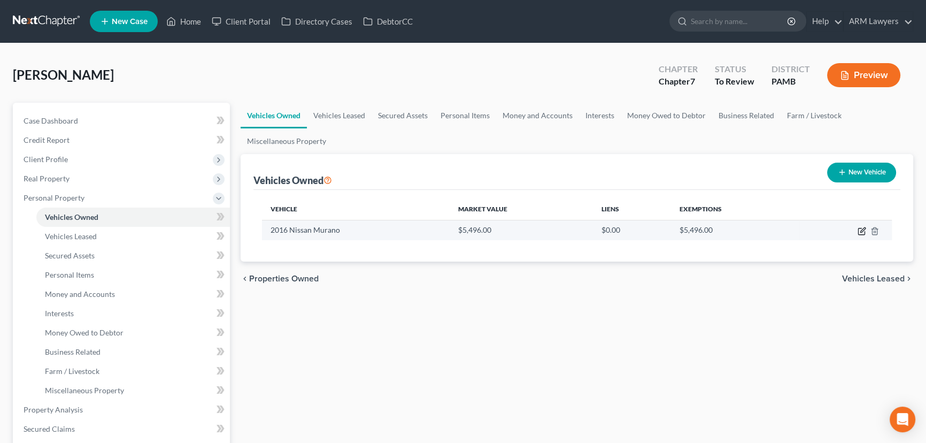
click at [860, 229] on icon "button" at bounding box center [862, 231] width 9 height 9
select select "0"
select select "10"
select select "3"
select select "0"
